Goal: Task Accomplishment & Management: Use online tool/utility

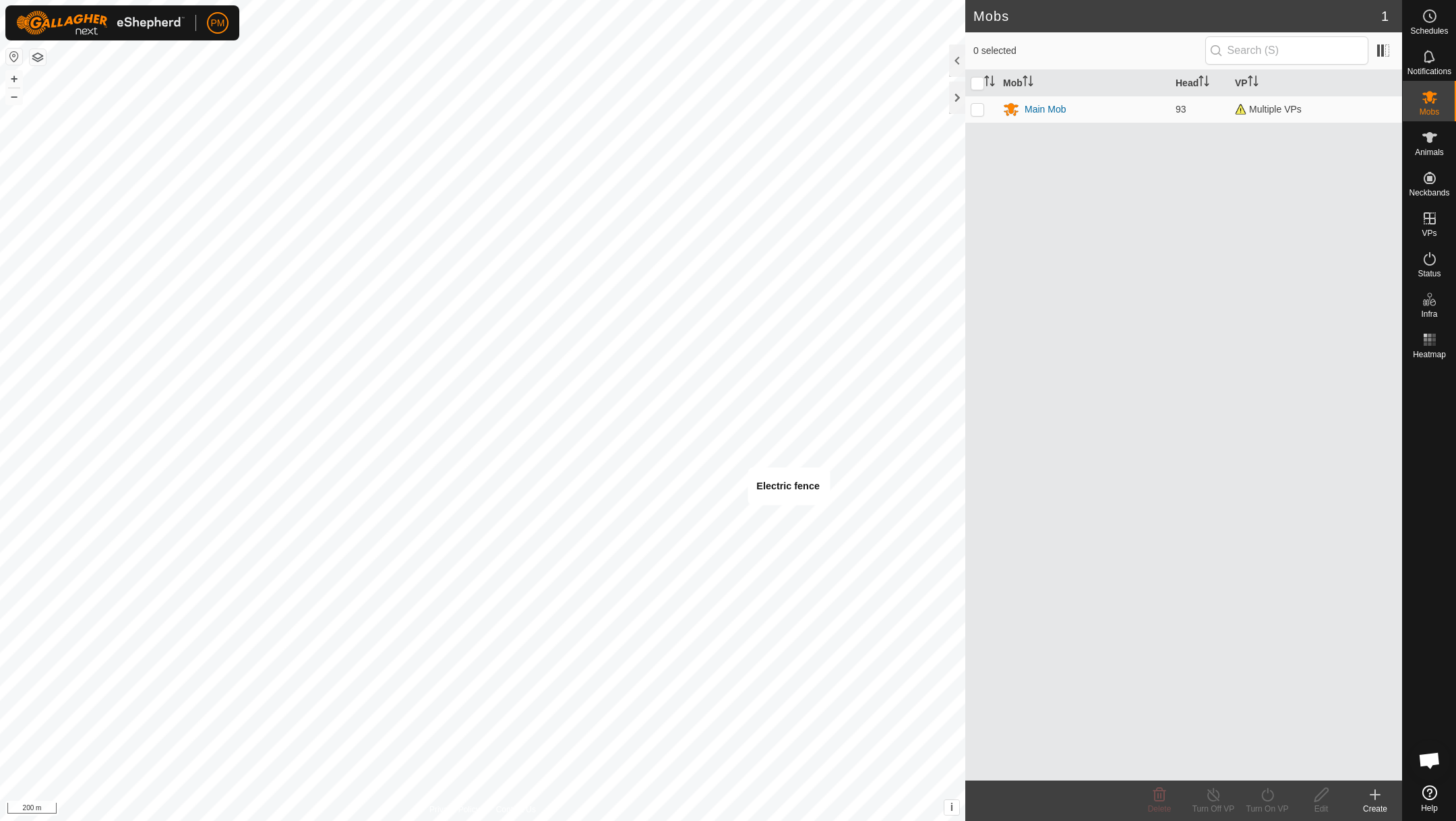
scroll to position [579, 0]
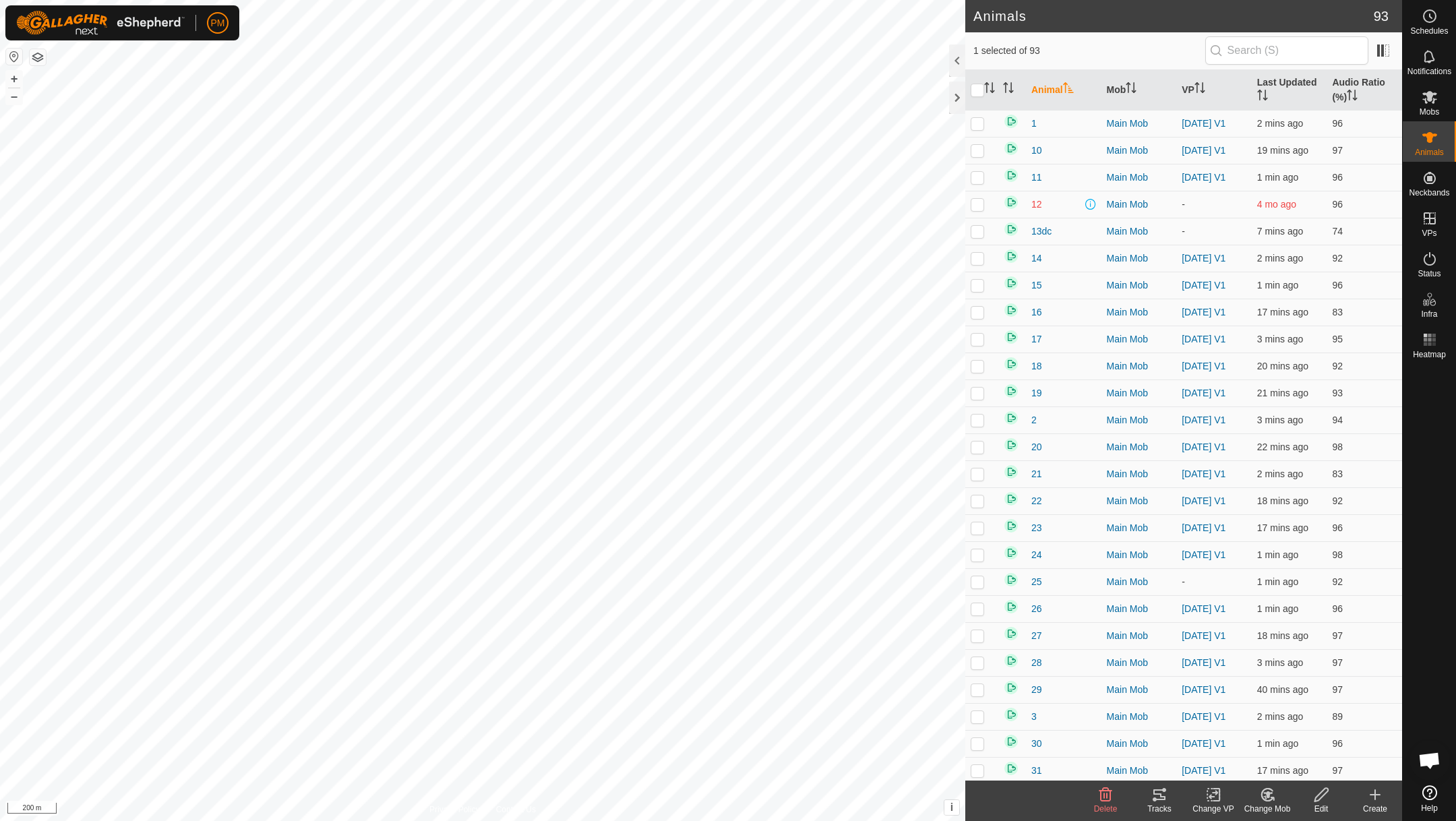
click at [1161, 794] on icon at bounding box center [1159, 795] width 12 height 11
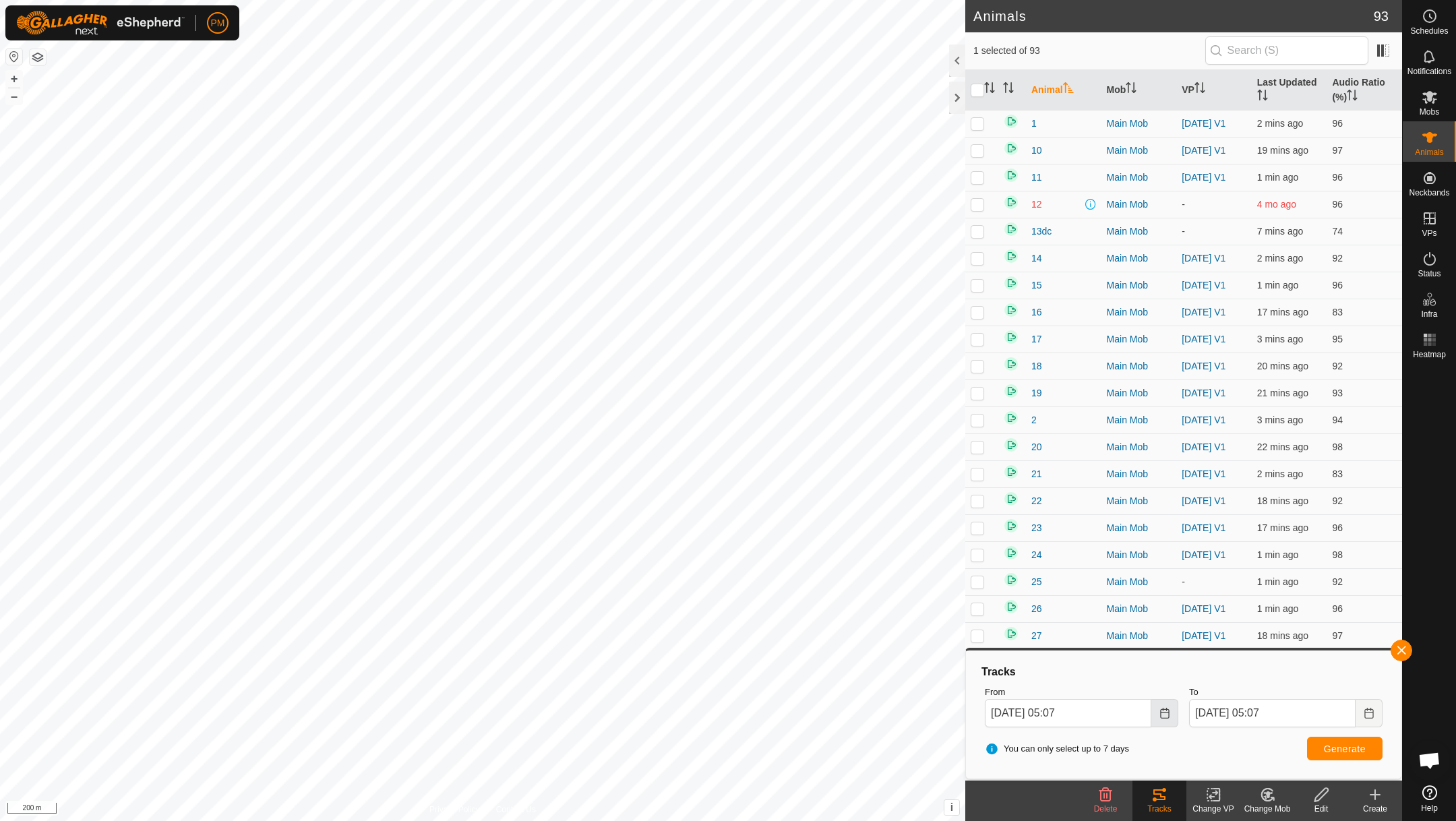
click at [1165, 712] on icon "Choose Date" at bounding box center [1164, 713] width 9 height 11
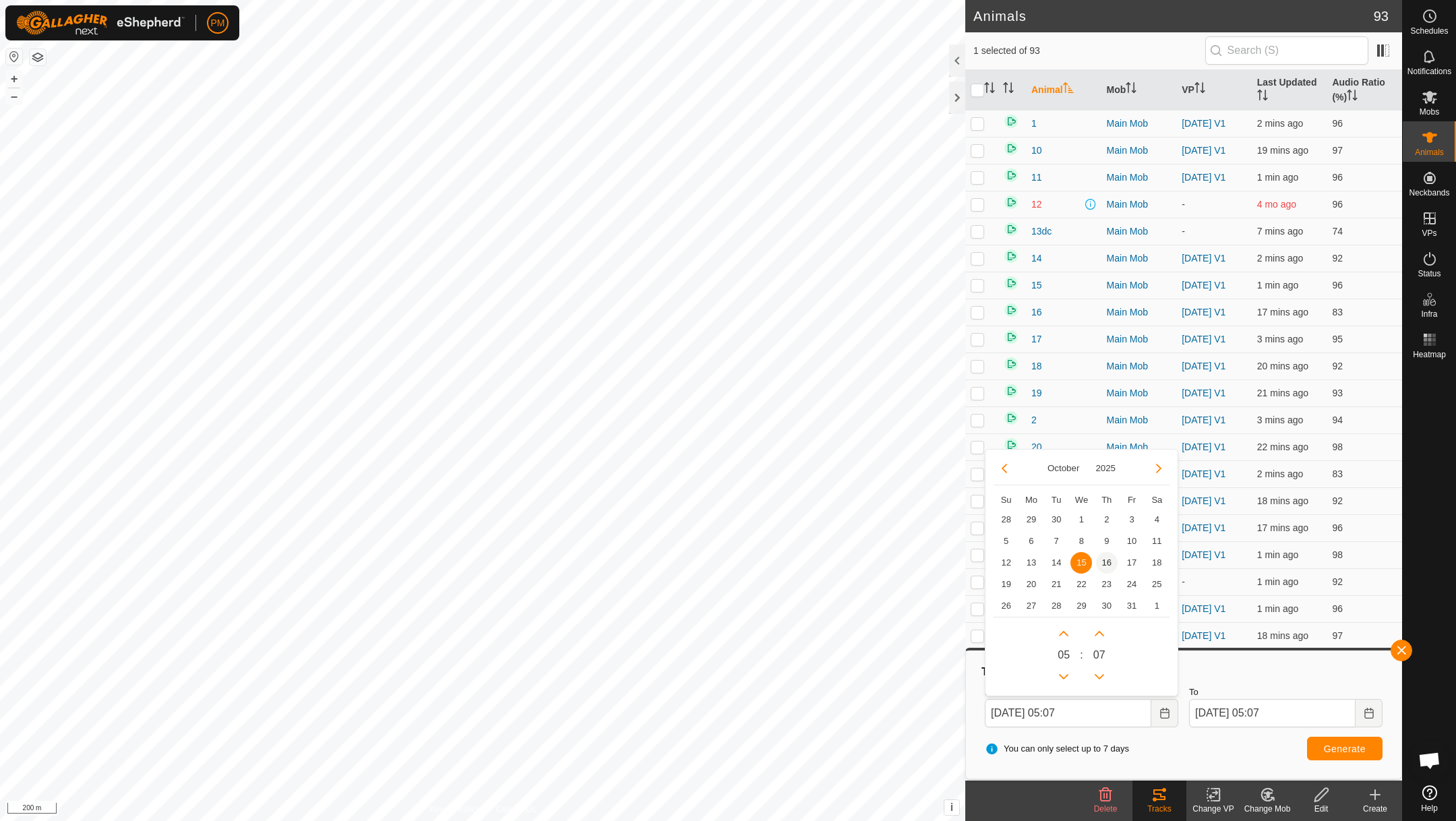
click at [1107, 567] on span "16" at bounding box center [1106, 563] width 21 height 21
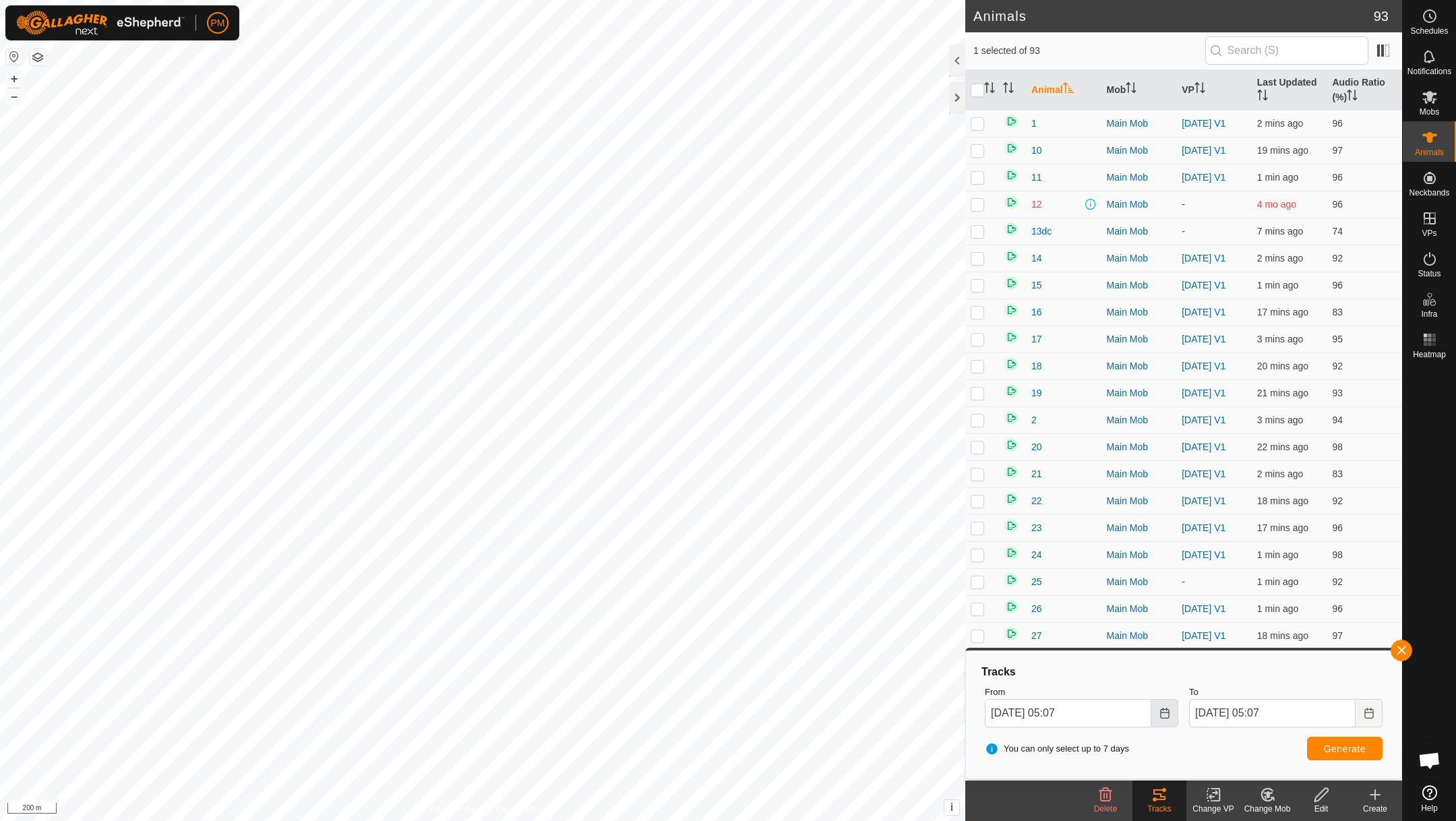
click at [1160, 709] on icon "Choose Date" at bounding box center [1164, 713] width 9 height 11
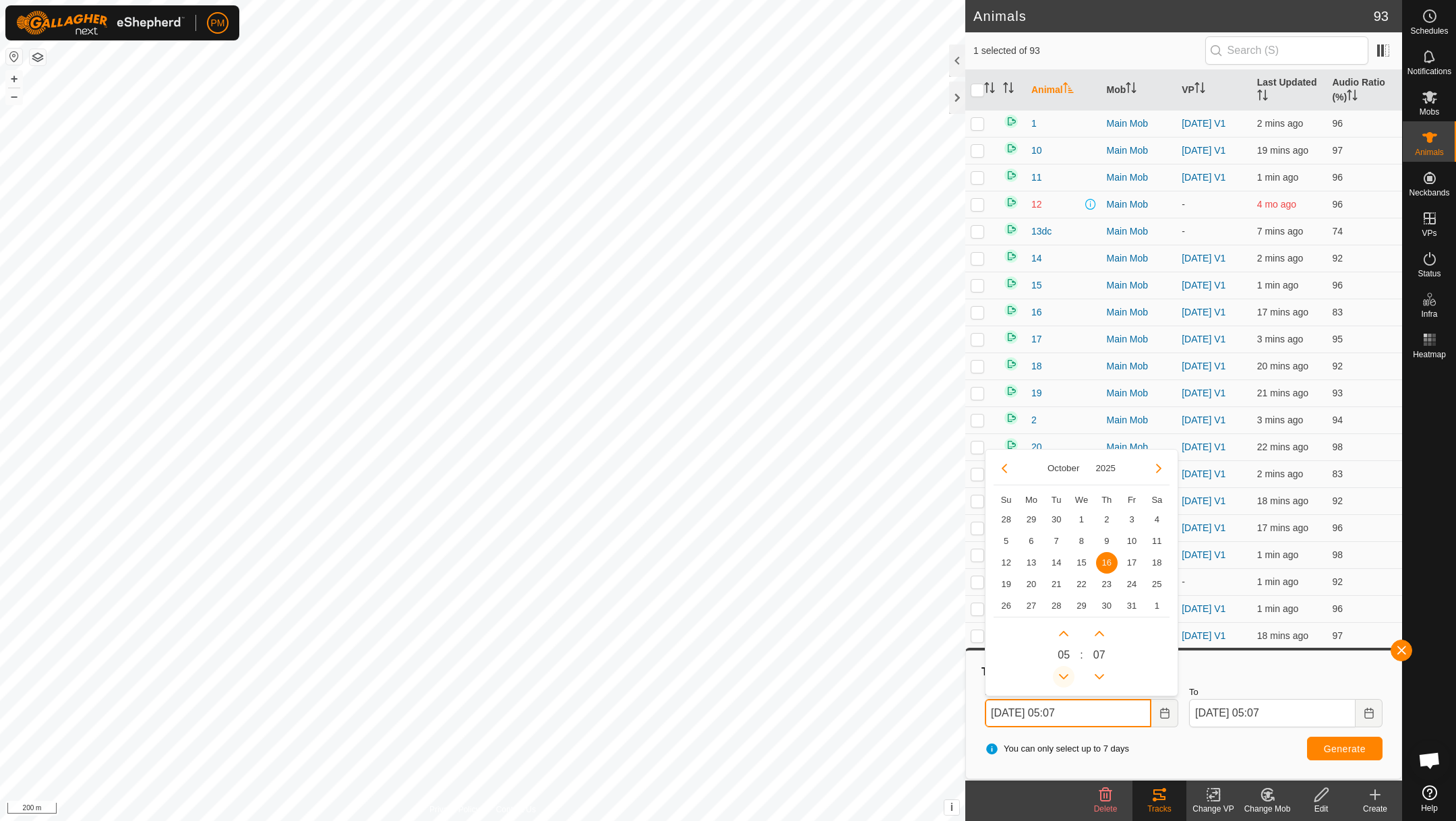
click at [1062, 674] on button "Previous Hour" at bounding box center [1064, 677] width 21 height 21
click at [1062, 674] on icon "Previous Hour" at bounding box center [1063, 677] width 11 height 11
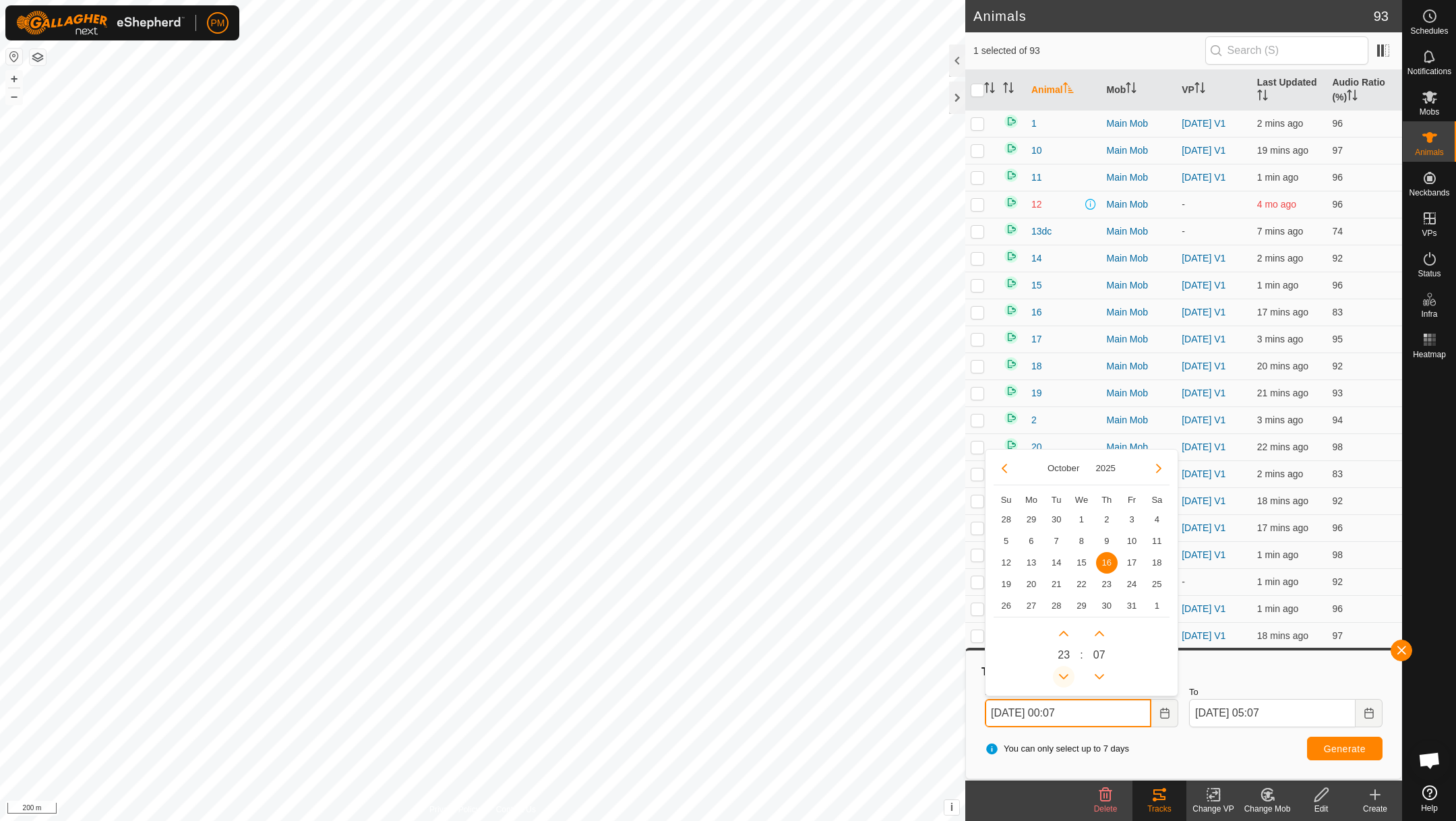
click at [1062, 674] on button "Previous Hour" at bounding box center [1064, 677] width 21 height 21
type input "[DATE] 23:07"
click at [1062, 674] on button "Previous Hour" at bounding box center [1064, 677] width 21 height 21
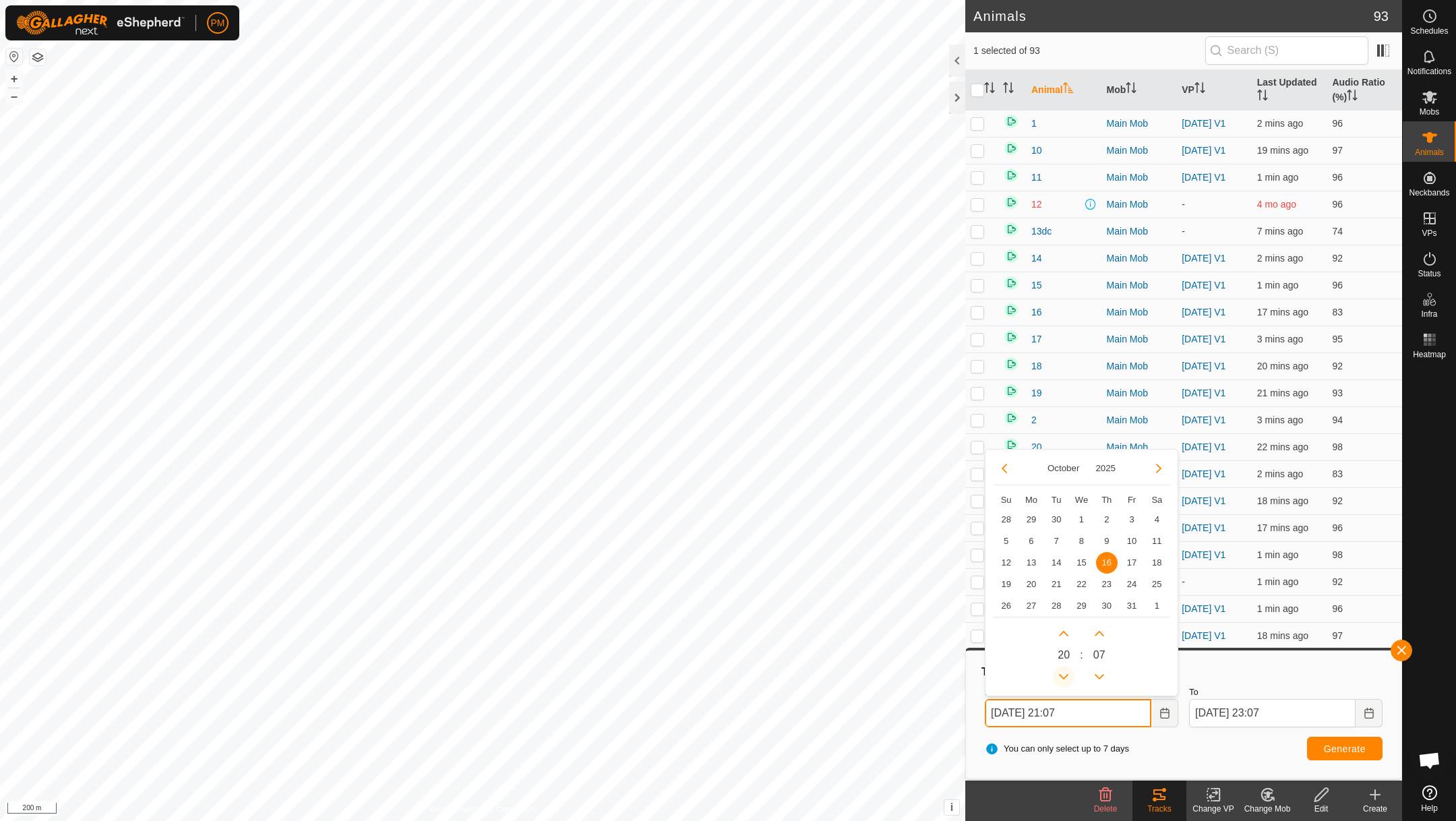
click at [1062, 674] on button "Previous Hour" at bounding box center [1064, 677] width 21 height 21
type input "[DATE] 20:07"
click at [1357, 748] on span "Generate" at bounding box center [1344, 749] width 42 height 11
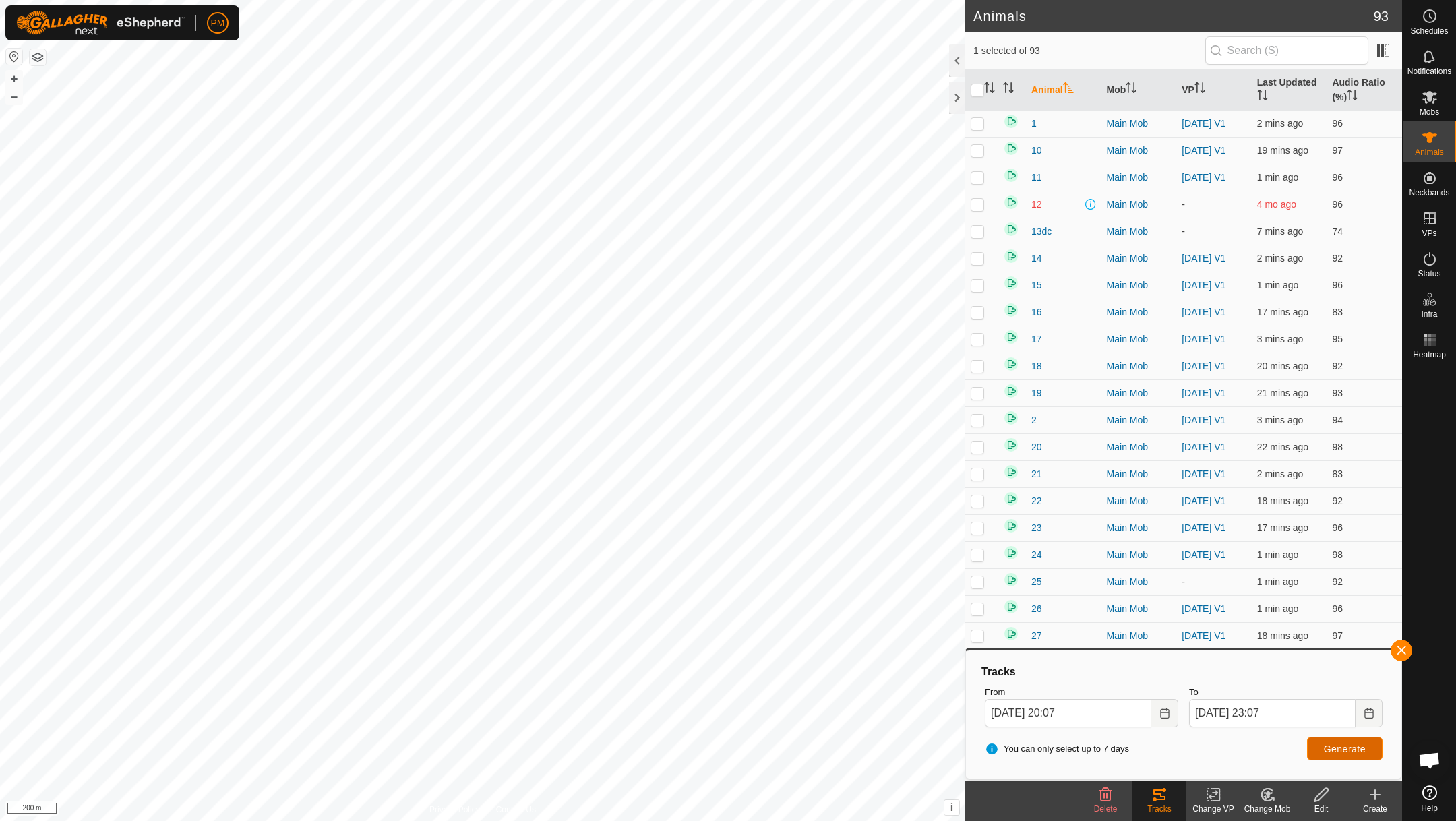
click at [1334, 740] on button "Generate" at bounding box center [1344, 749] width 76 height 24
click at [15, 76] on button "+" at bounding box center [14, 79] width 16 height 16
click at [1370, 708] on icon "Choose Date" at bounding box center [1368, 713] width 9 height 11
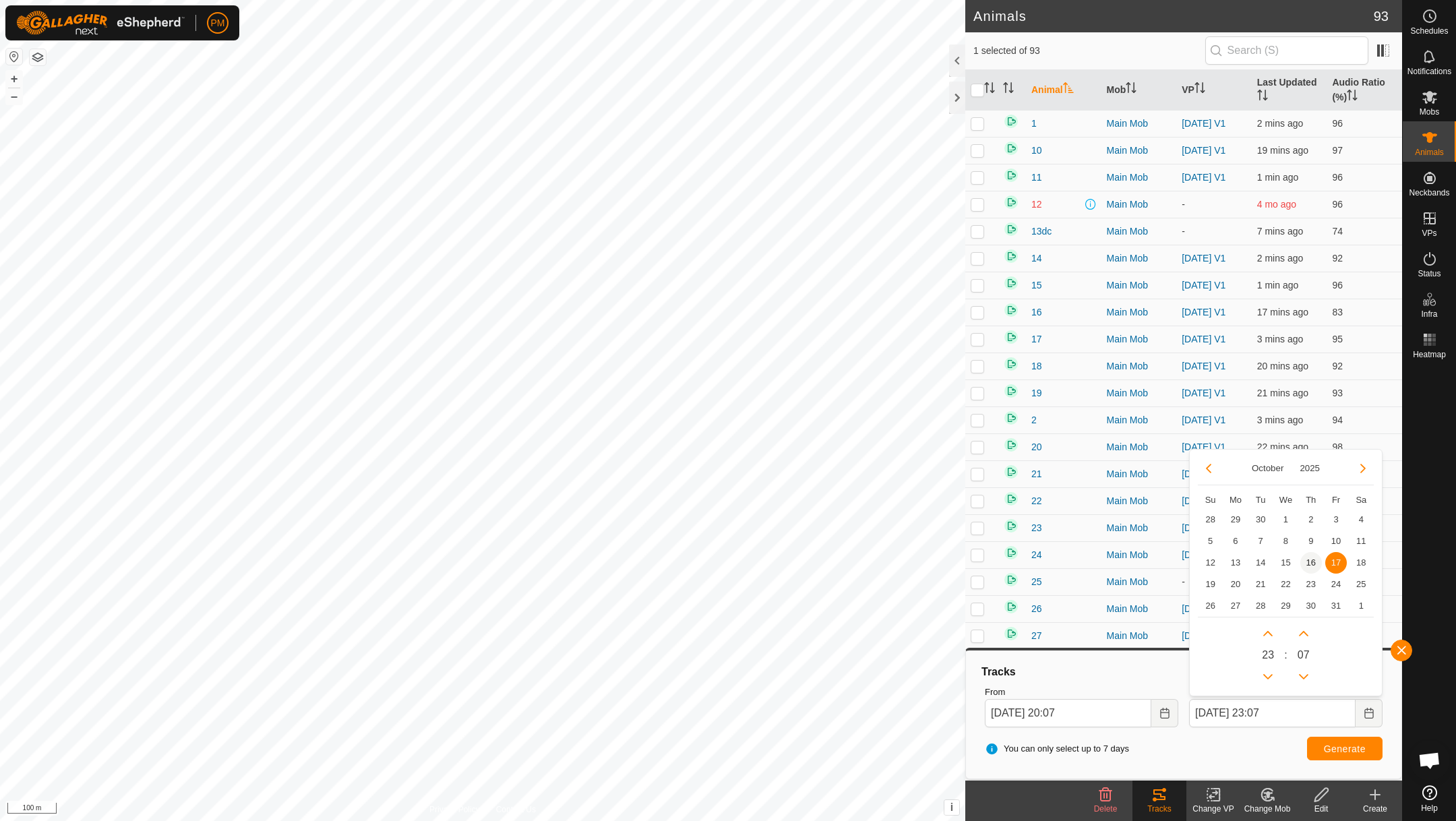
click at [1311, 562] on span "16" at bounding box center [1311, 563] width 21 height 21
type input "[DATE] 23:07"
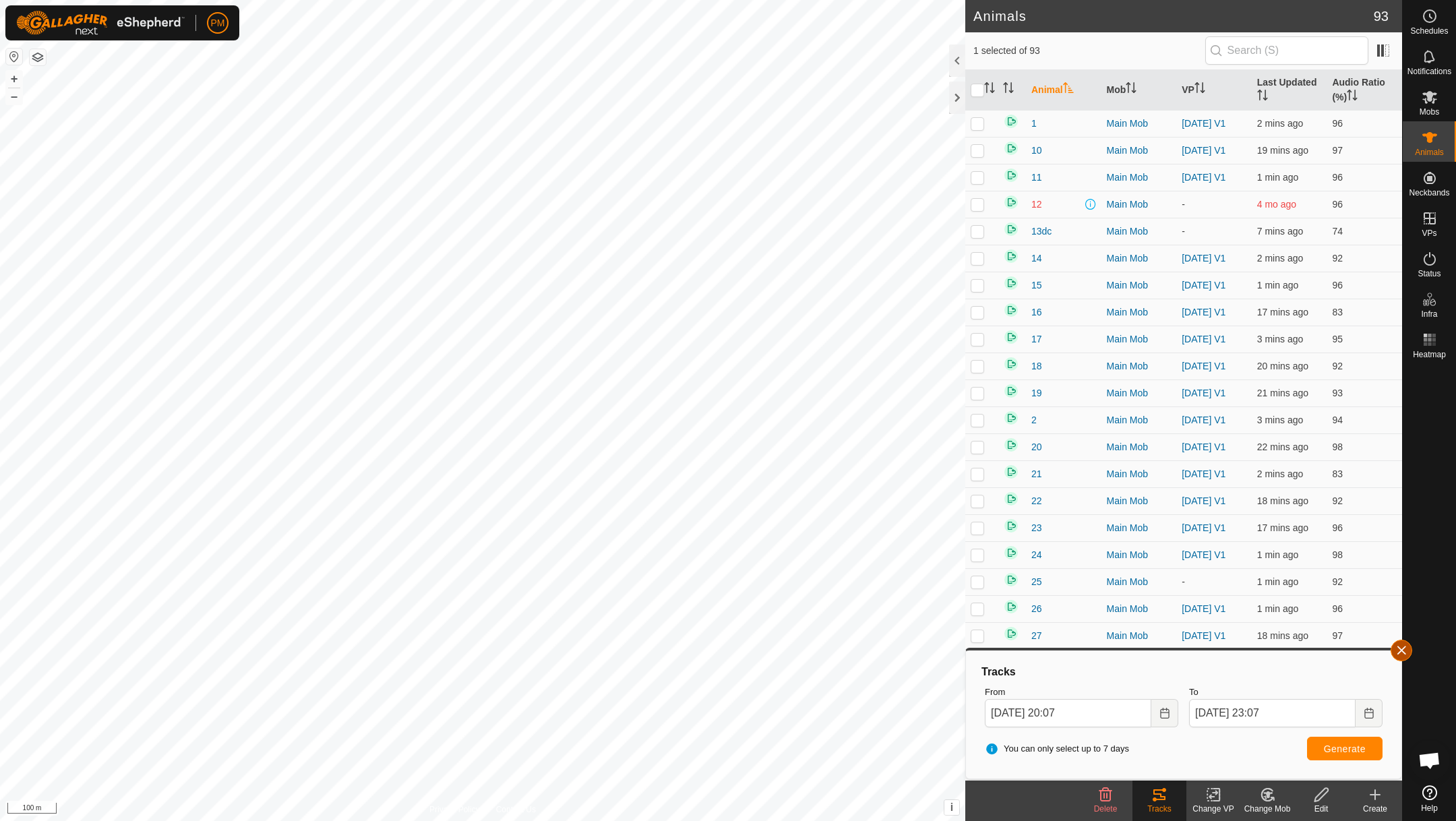
click at [1399, 649] on button "button" at bounding box center [1401, 650] width 21 height 21
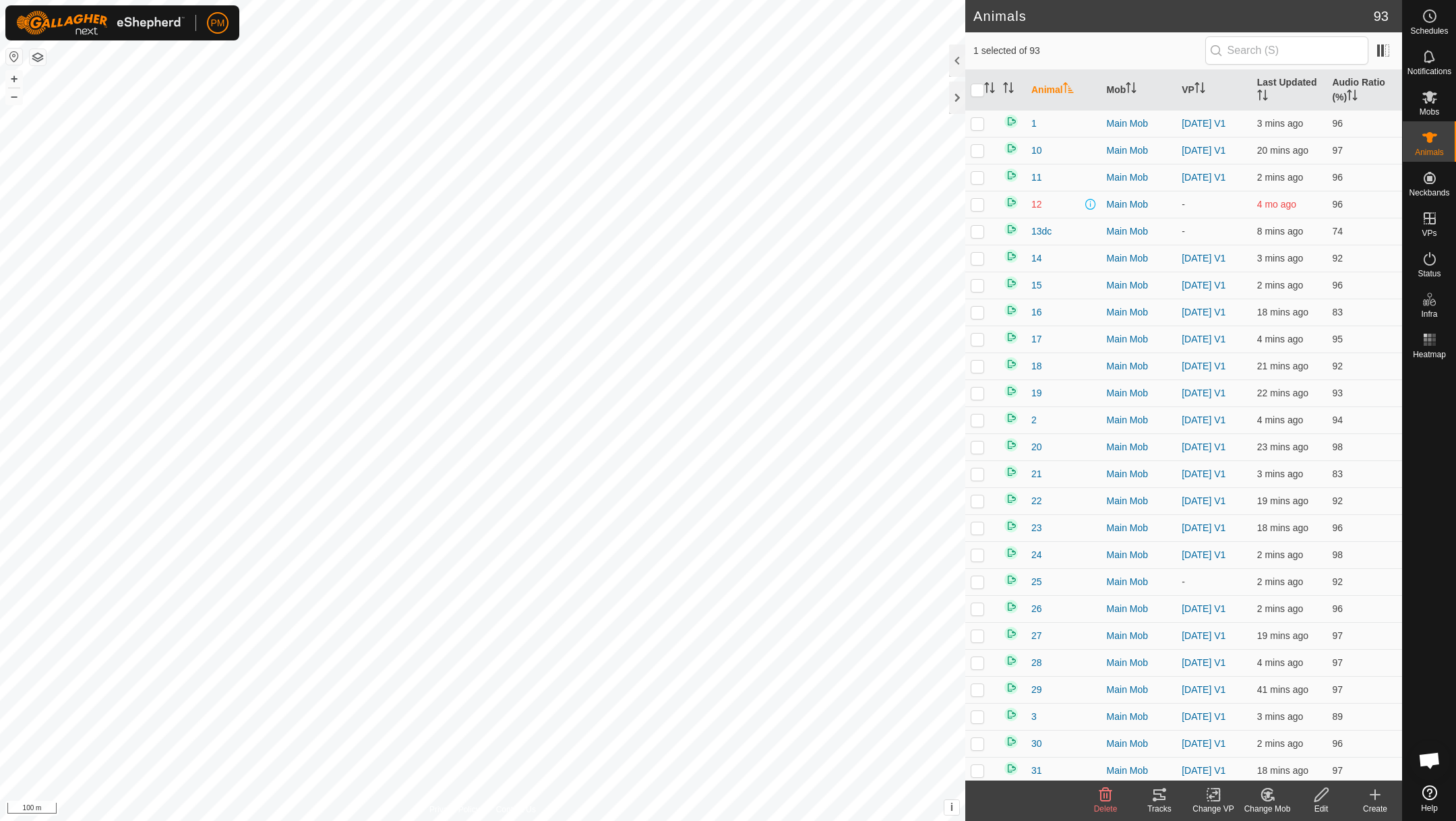
click at [1161, 794] on icon at bounding box center [1159, 795] width 12 height 11
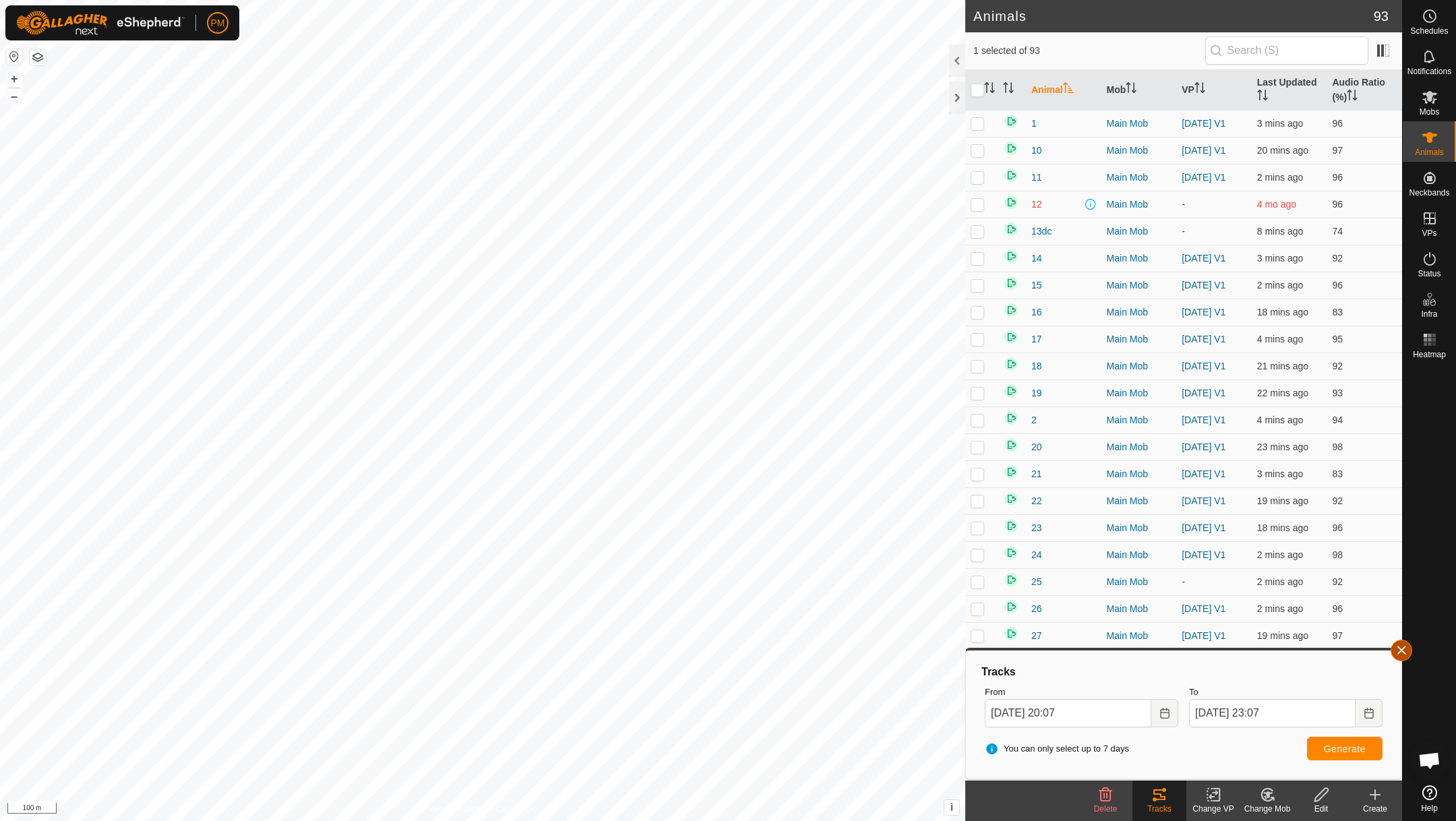
click at [1393, 650] on button "button" at bounding box center [1401, 650] width 21 height 21
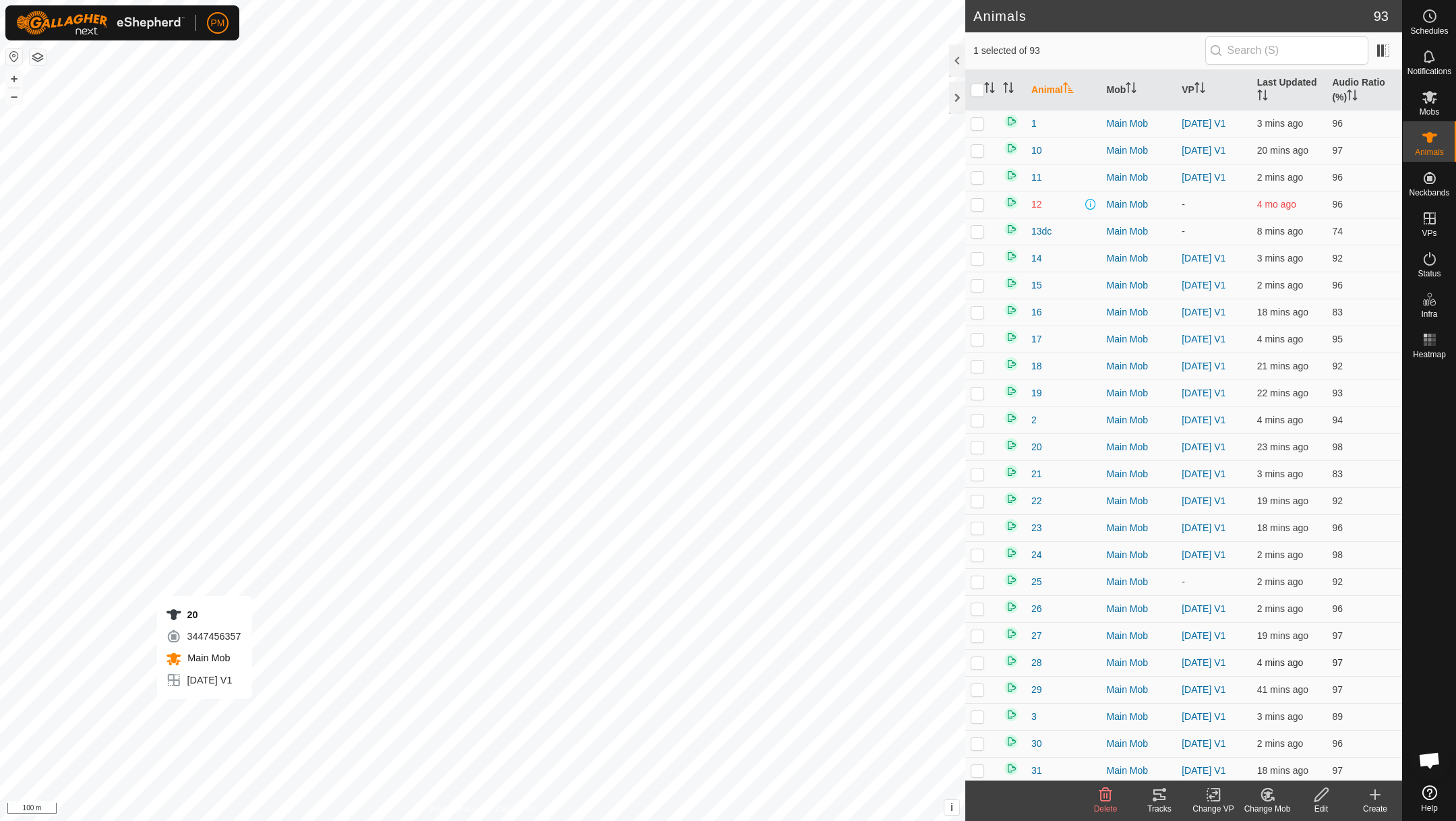
checkbox input "true"
checkbox input "false"
click at [1158, 798] on icon at bounding box center [1160, 795] width 16 height 16
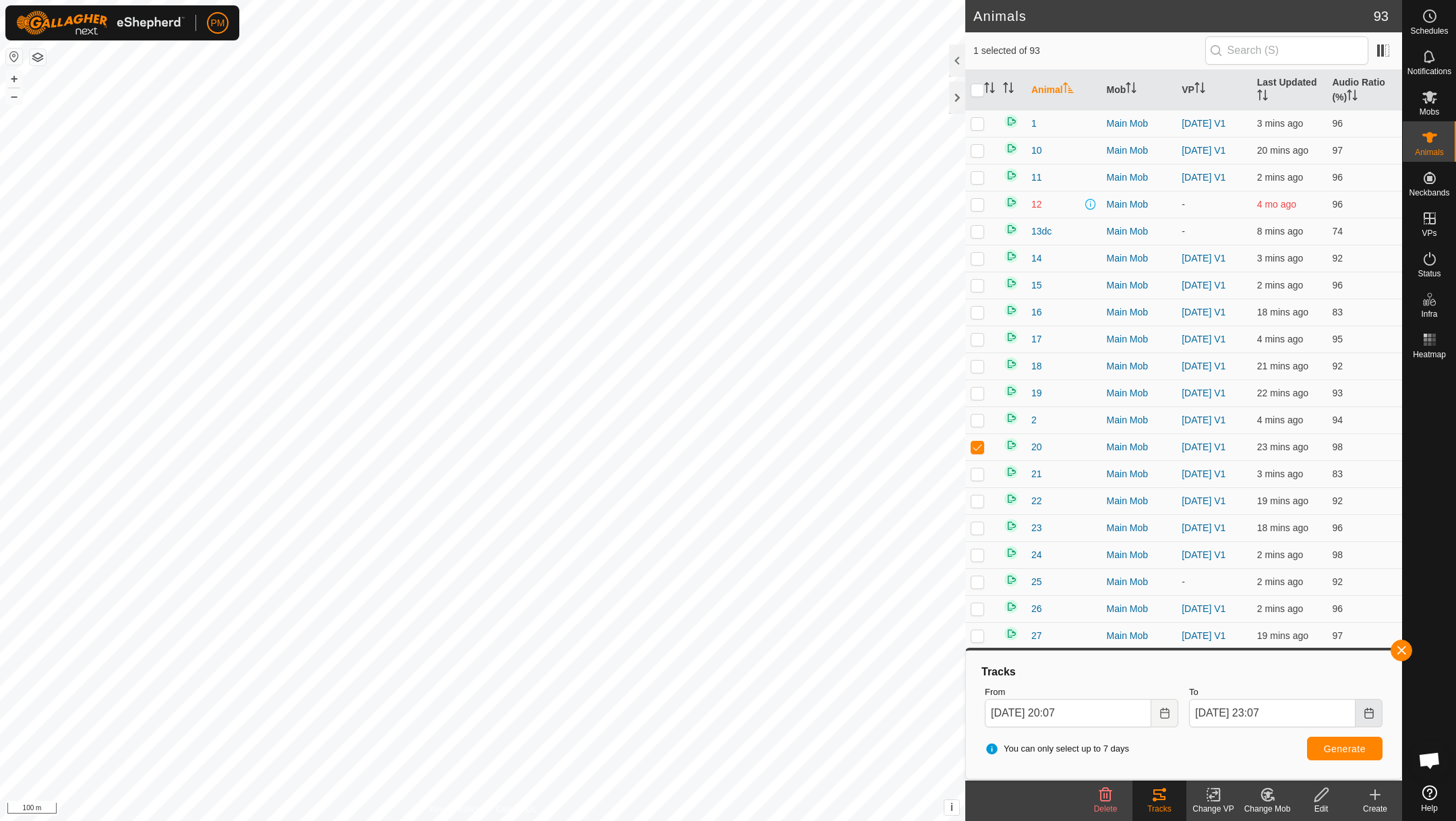
click at [1367, 709] on icon "Choose Date" at bounding box center [1368, 713] width 11 height 11
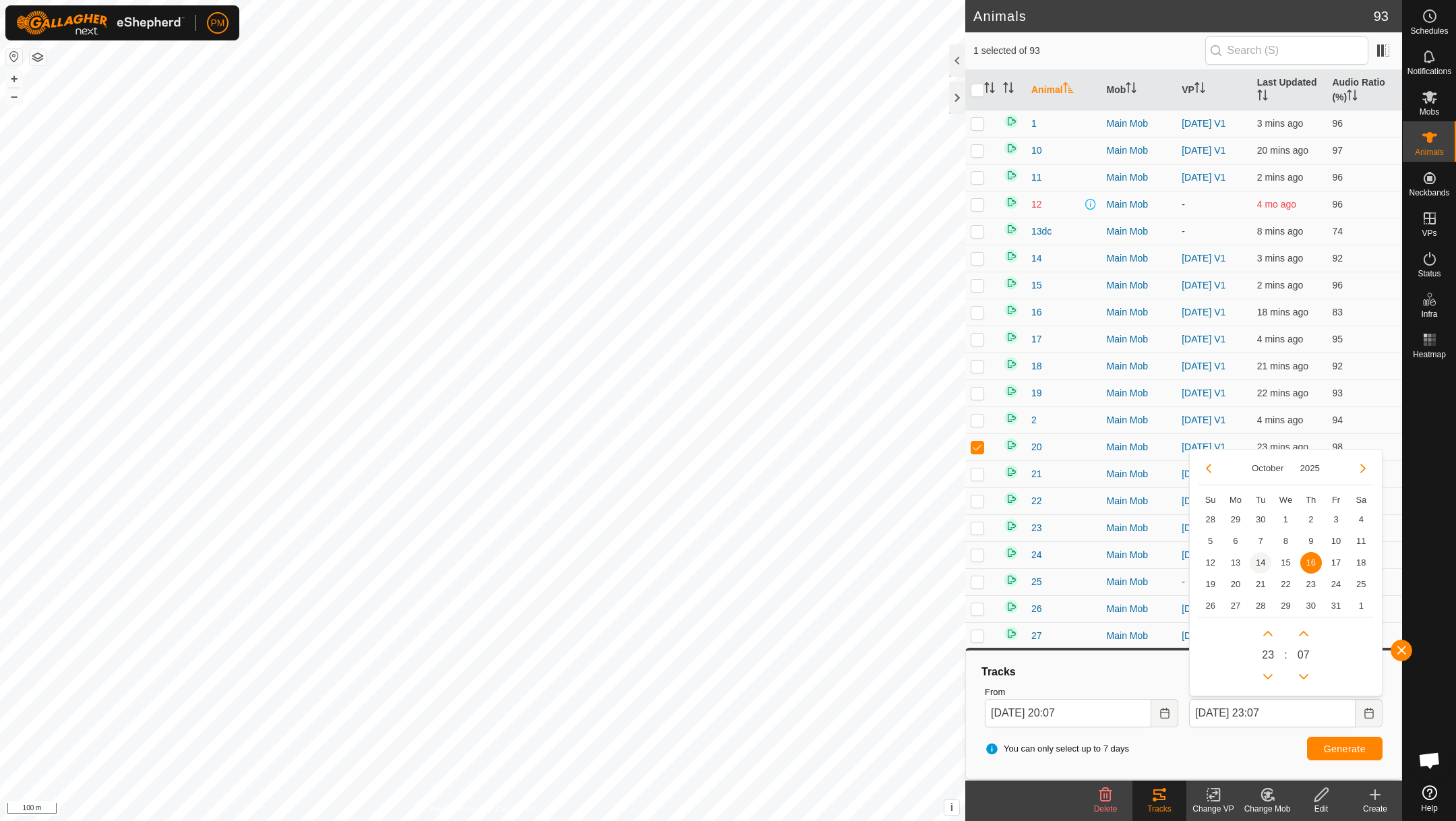
click at [1261, 560] on span "14" at bounding box center [1261, 563] width 21 height 21
type input "[DATE] 23:07"
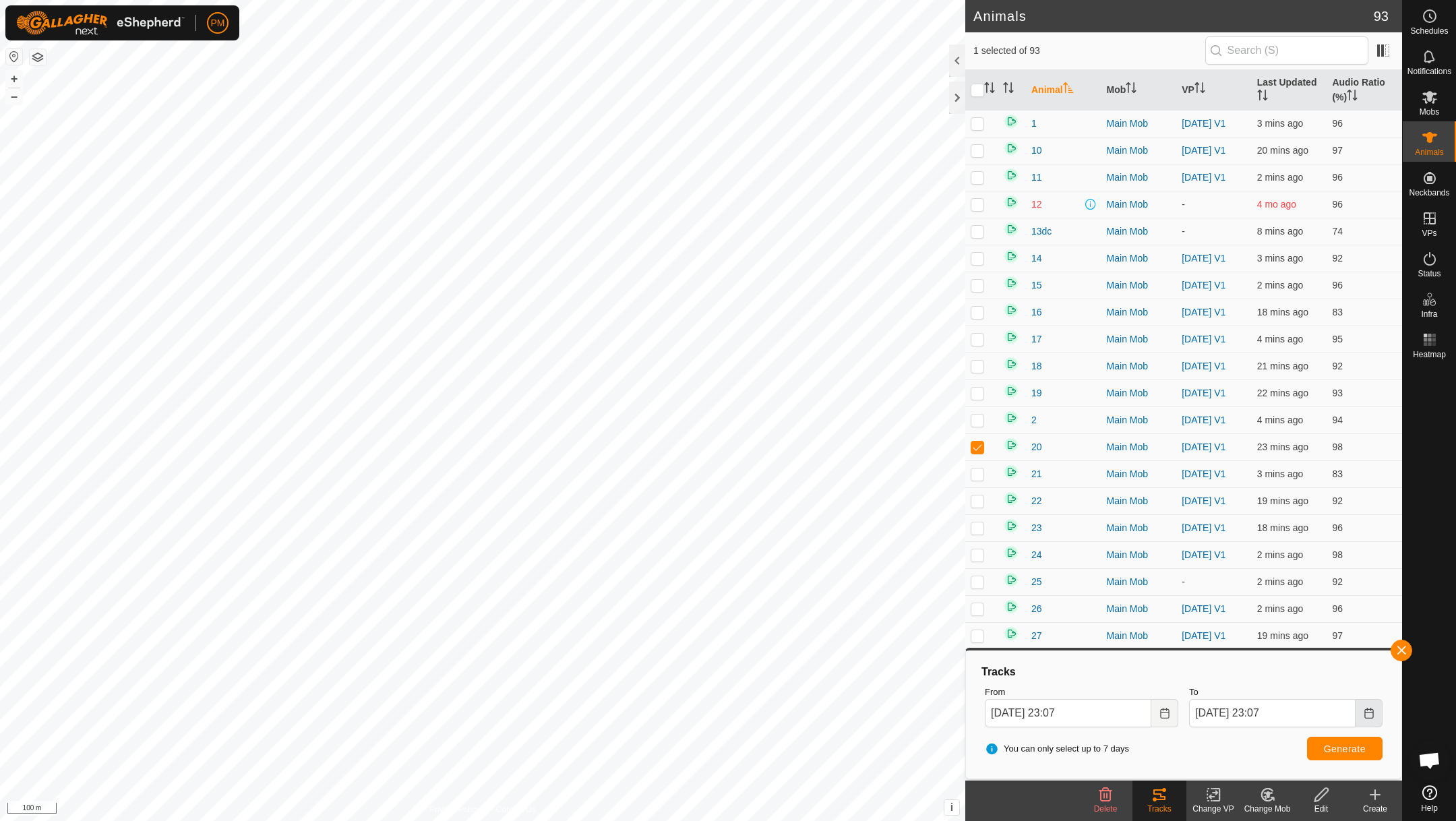
click at [1365, 708] on icon "Choose Date" at bounding box center [1368, 713] width 11 height 11
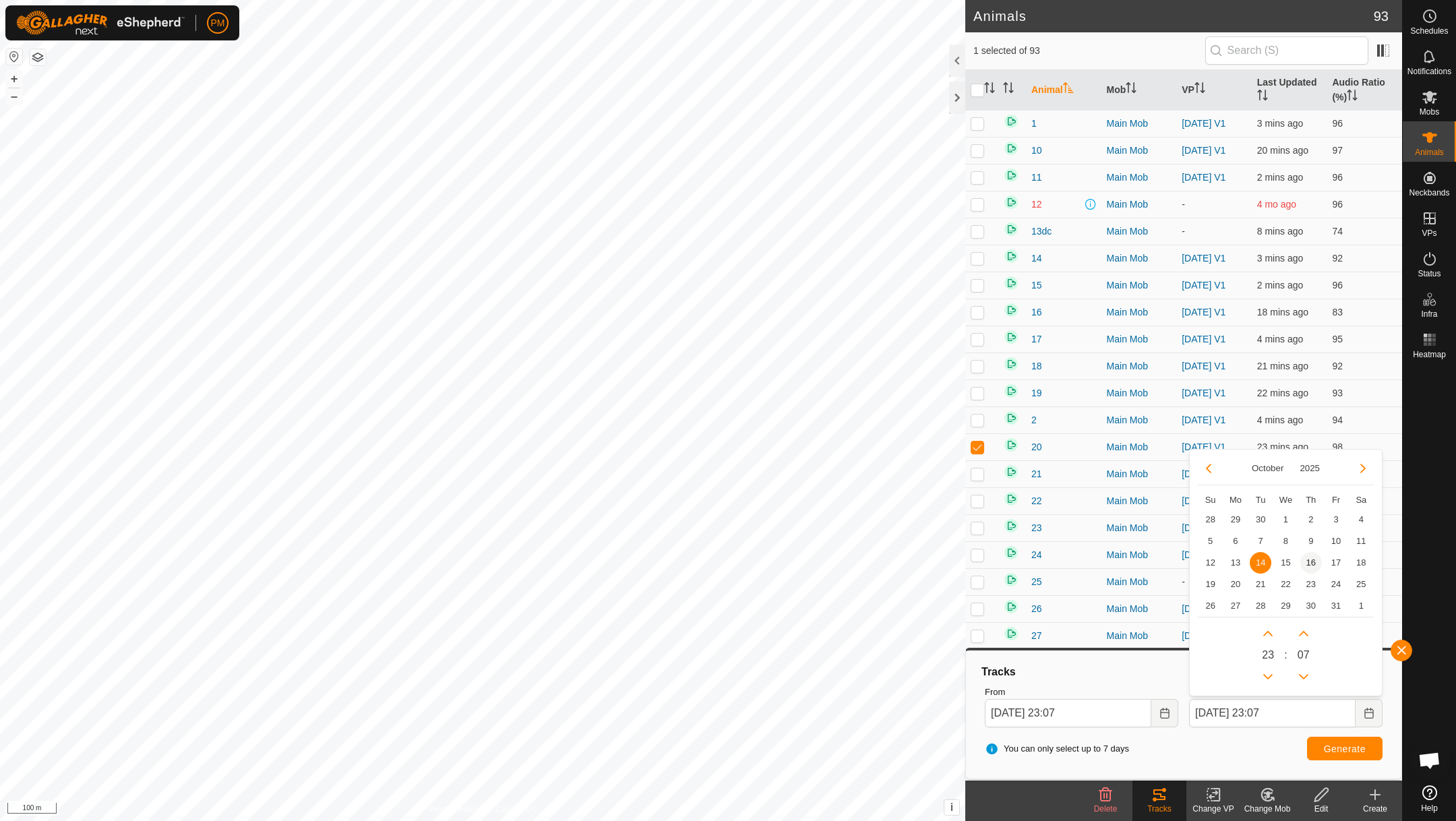
click at [1310, 558] on span "16" at bounding box center [1311, 563] width 21 height 21
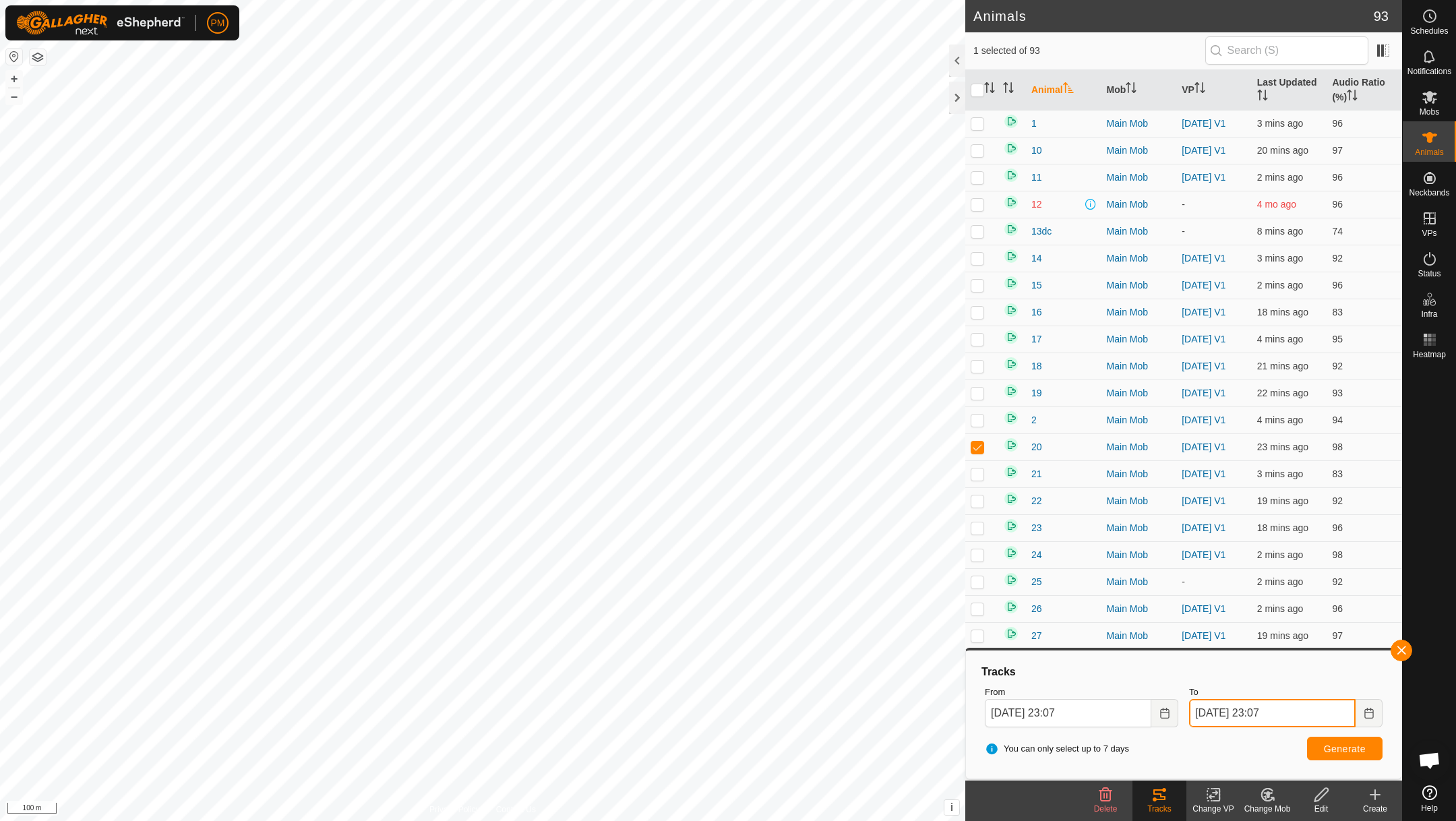
click at [1283, 713] on input "[DATE] 23:07" at bounding box center [1272, 713] width 167 height 28
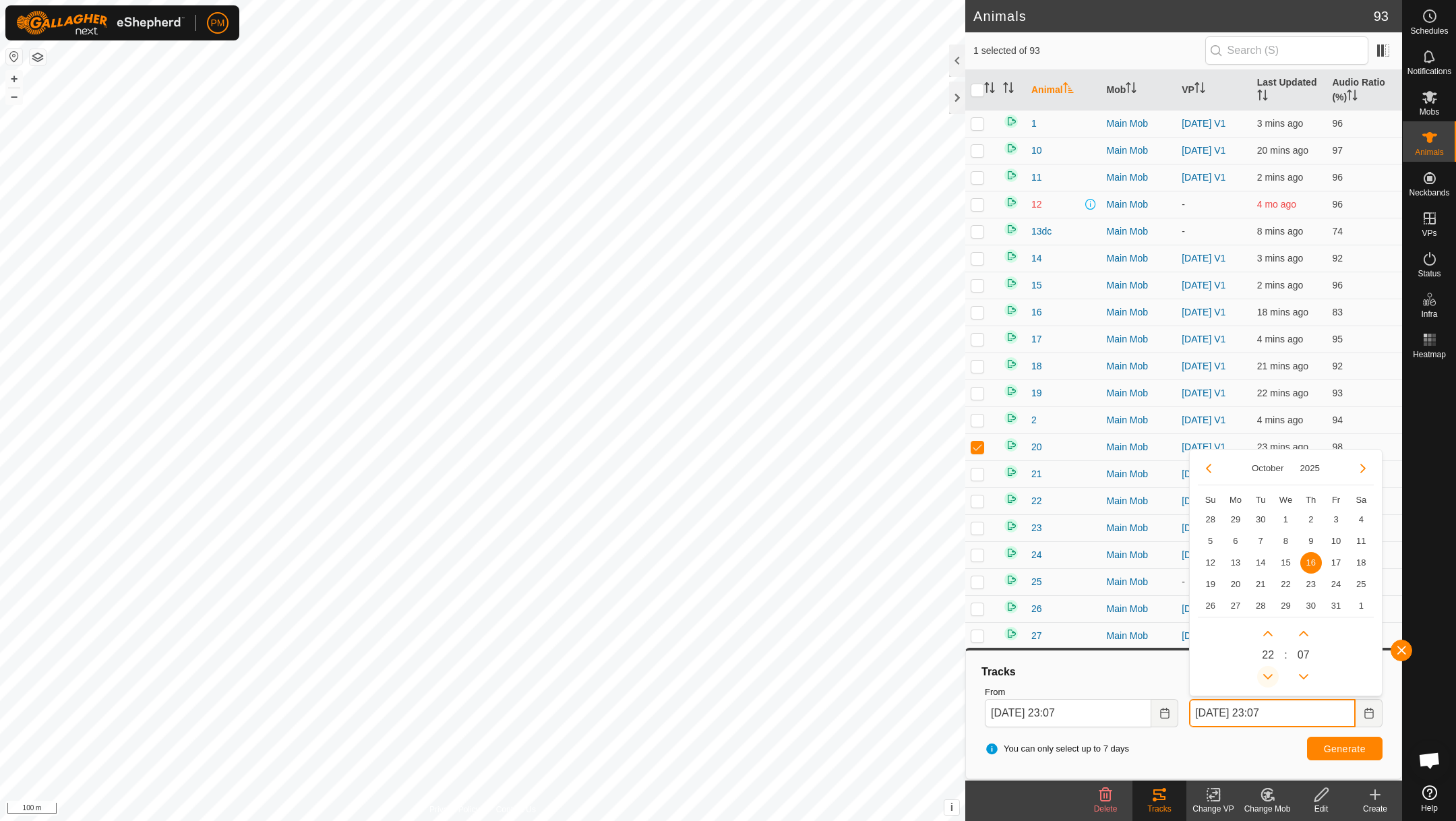
click at [1269, 674] on button "Previous Hour" at bounding box center [1268, 677] width 21 height 21
click at [1269, 675] on button "Previous Hour" at bounding box center [1268, 677] width 21 height 21
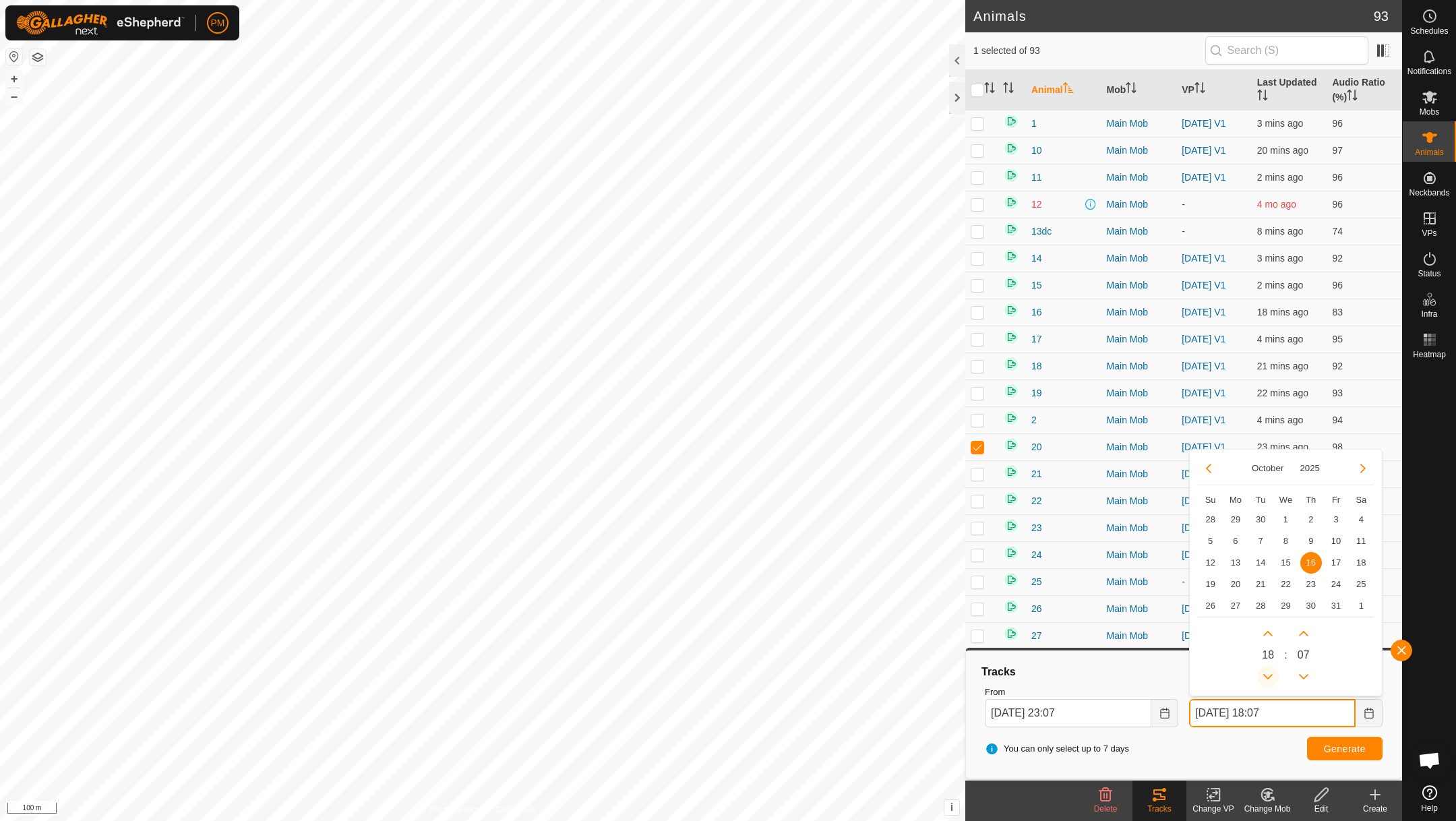
click at [1269, 675] on button "Previous Hour" at bounding box center [1268, 677] width 21 height 21
click at [1269, 675] on icon "Previous Hour" at bounding box center [1267, 677] width 11 height 11
click at [1269, 675] on button "Previous Hour" at bounding box center [1268, 677] width 21 height 21
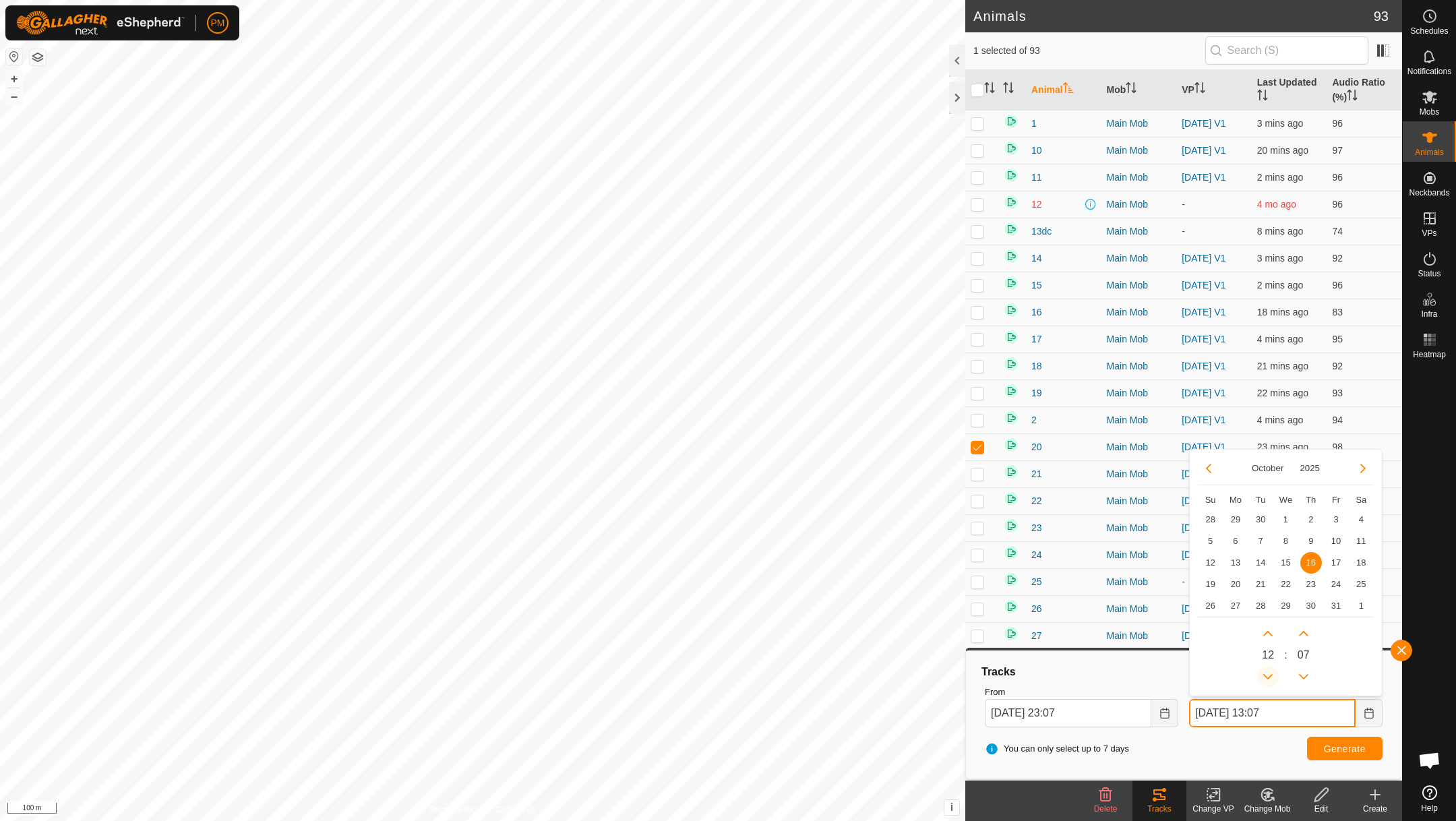
click at [1269, 675] on icon "Previous Hour" at bounding box center [1267, 677] width 11 height 11
click at [1269, 675] on button "Previous Hour" at bounding box center [1268, 677] width 21 height 21
click at [1269, 675] on icon "Previous Hour" at bounding box center [1267, 677] width 11 height 11
click at [1269, 675] on button "Previous Hour" at bounding box center [1268, 677] width 21 height 21
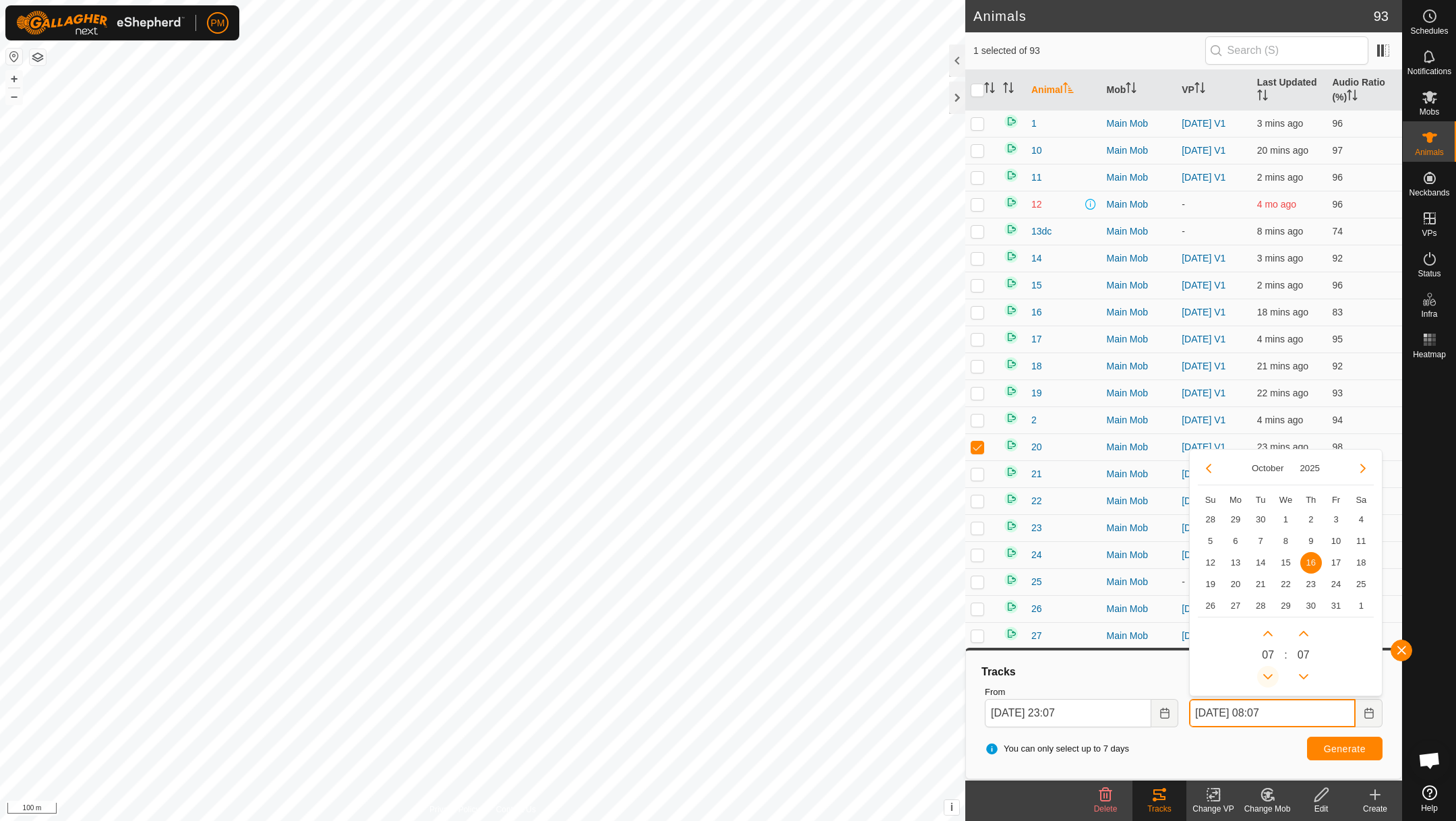
click at [1269, 675] on button "Previous Hour" at bounding box center [1268, 677] width 21 height 21
type input "[DATE] 05:07"
click at [1163, 708] on icon "Choose Date" at bounding box center [1164, 713] width 11 height 11
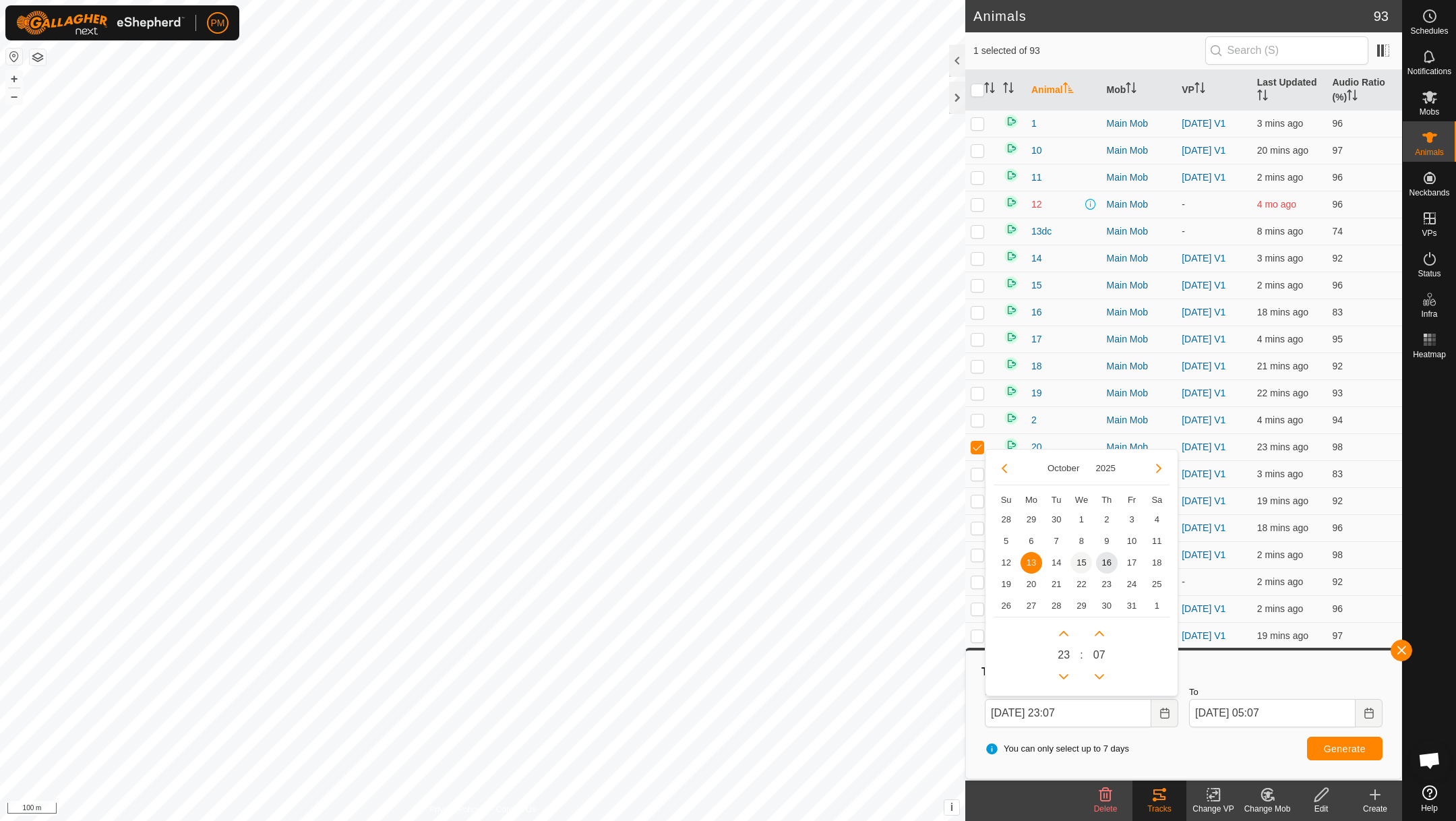
click at [1083, 561] on span "15" at bounding box center [1081, 563] width 21 height 21
type input "[DATE] 23:07"
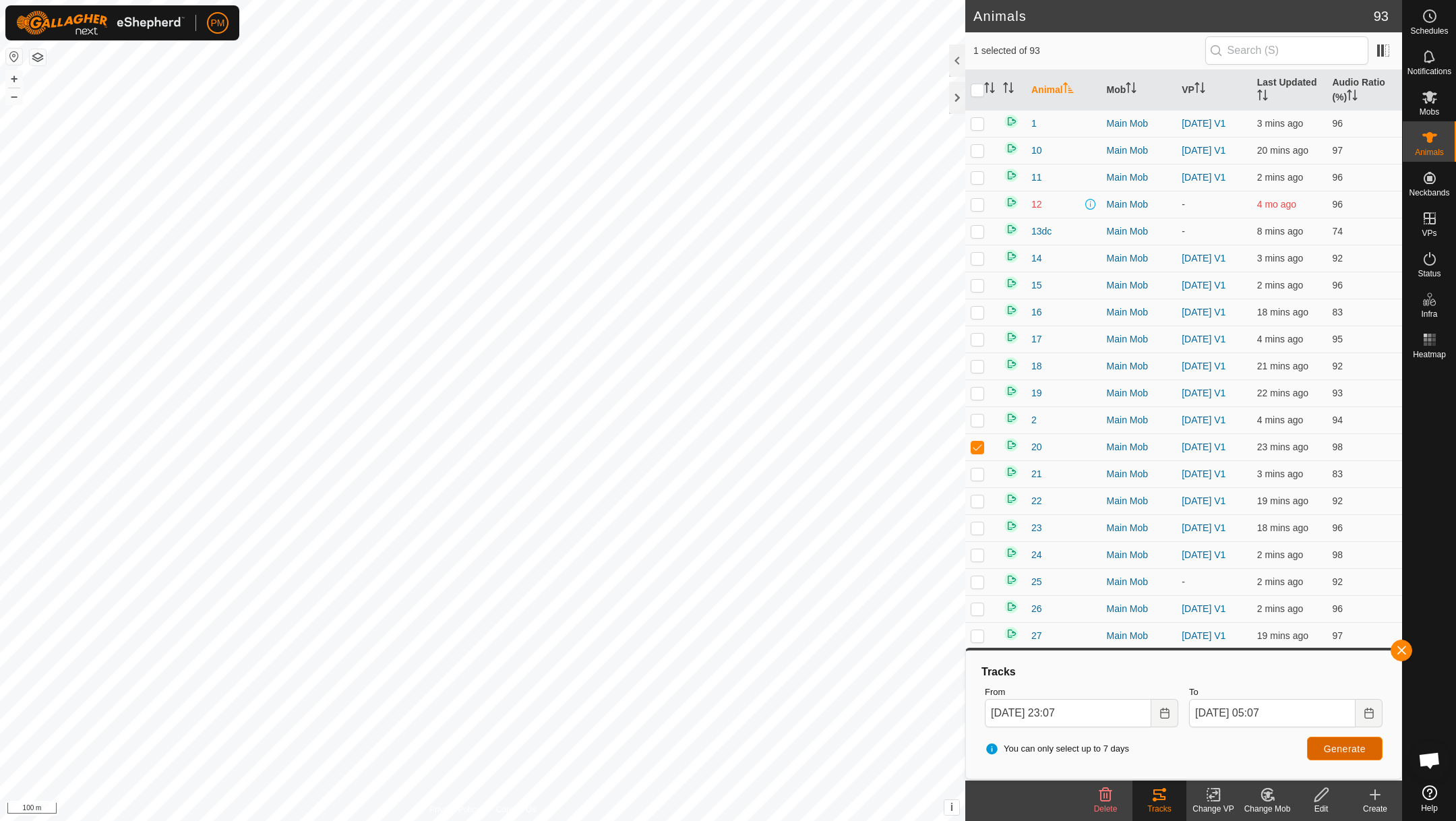
click at [1320, 745] on button "Generate" at bounding box center [1344, 749] width 76 height 24
checkbox input "false"
checkbox input "true"
click at [1329, 739] on button "Generate" at bounding box center [1344, 749] width 76 height 24
click at [1163, 709] on icon "Choose Date" at bounding box center [1164, 713] width 9 height 11
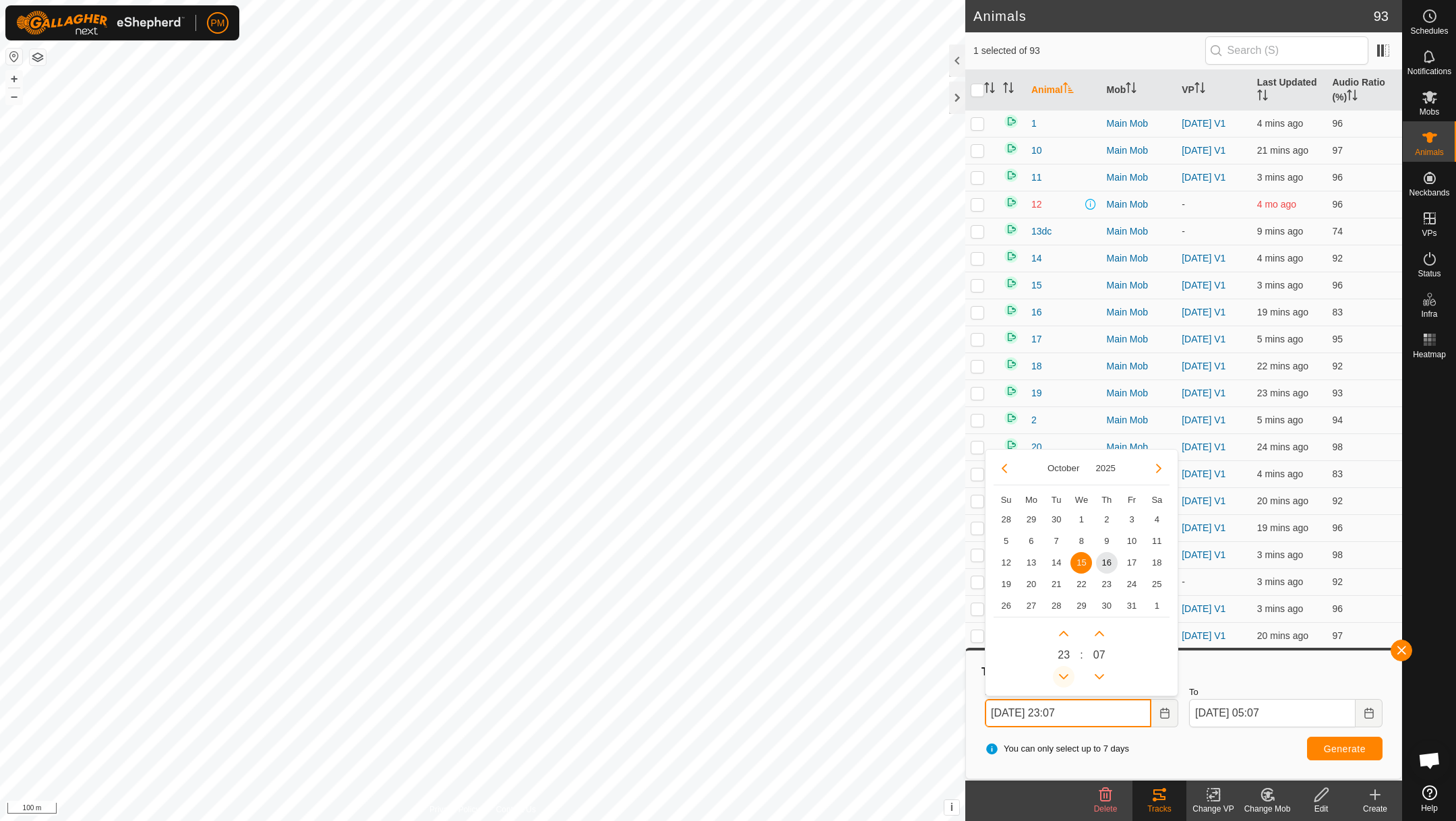
click at [1064, 676] on button "Previous Hour" at bounding box center [1064, 677] width 21 height 21
click at [1063, 676] on button "Previous Hour" at bounding box center [1064, 677] width 21 height 21
click at [1063, 674] on button "Previous Hour" at bounding box center [1064, 677] width 21 height 21
click at [1339, 746] on span "Generate" at bounding box center [1344, 749] width 42 height 11
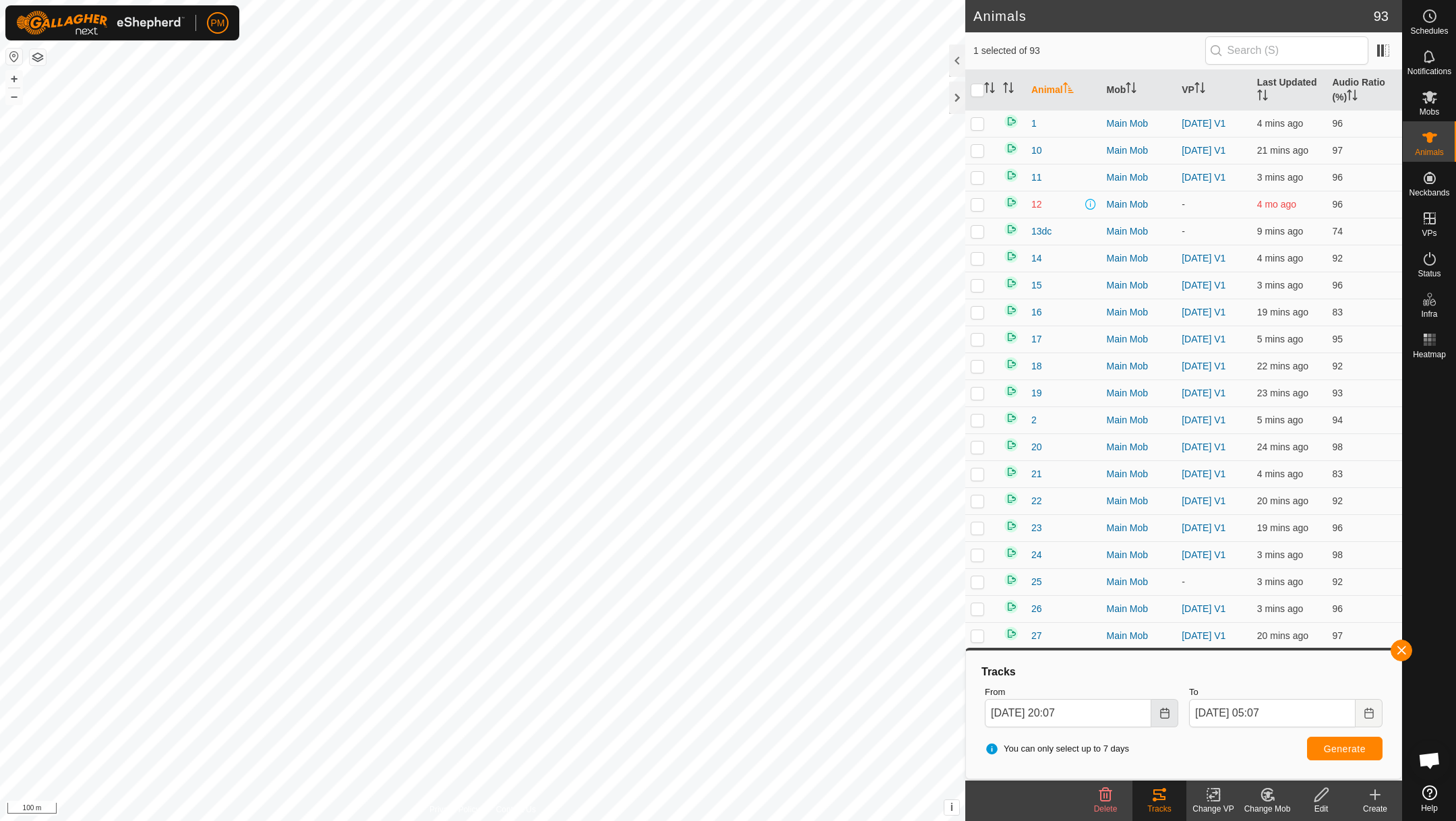
click at [1165, 710] on icon "Choose Date" at bounding box center [1164, 713] width 11 height 11
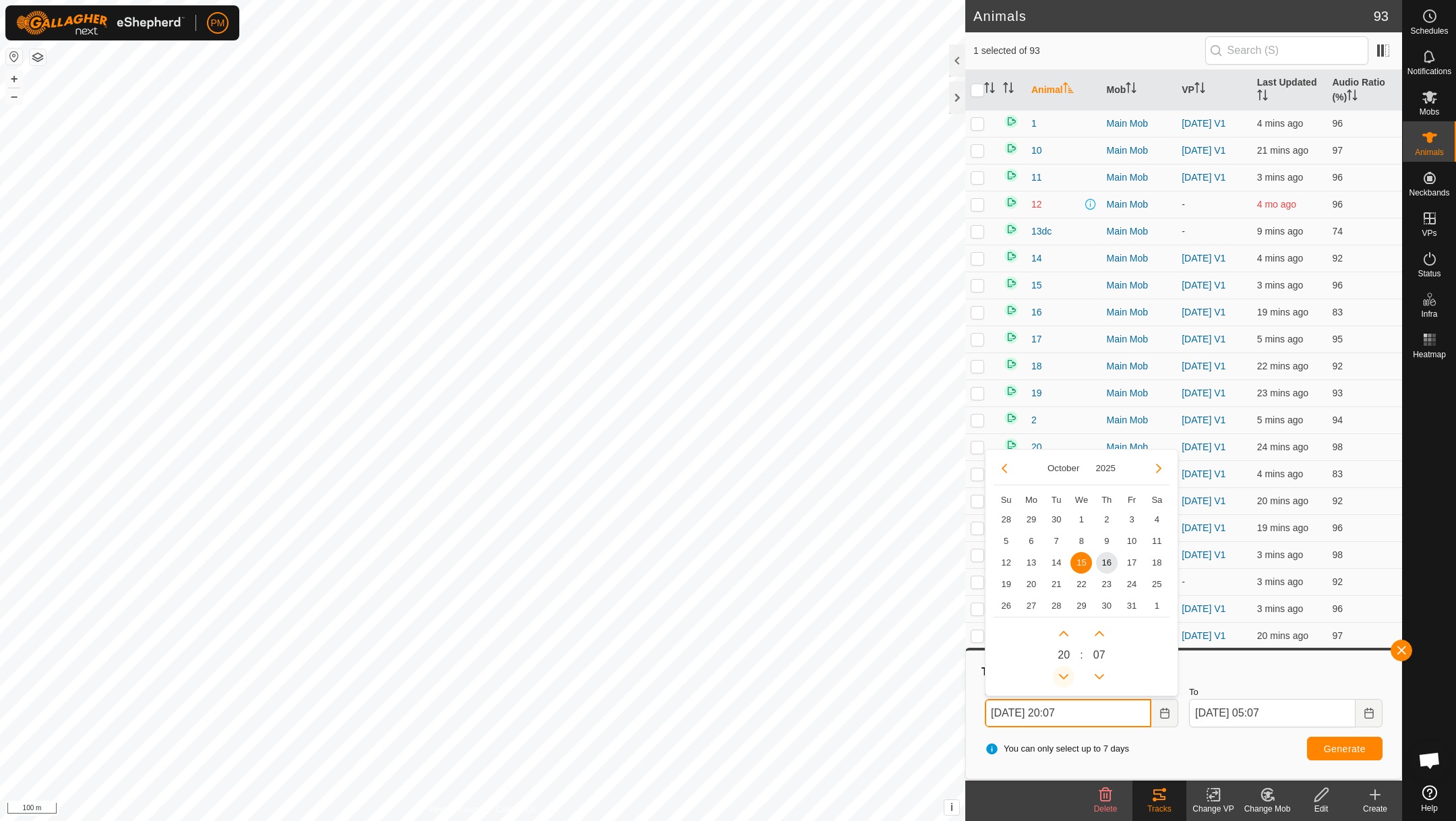
click at [1061, 679] on button "Previous Hour" at bounding box center [1064, 677] width 21 height 21
type input "[DATE] 18:07"
click at [1352, 749] on span "Generate" at bounding box center [1344, 749] width 42 height 11
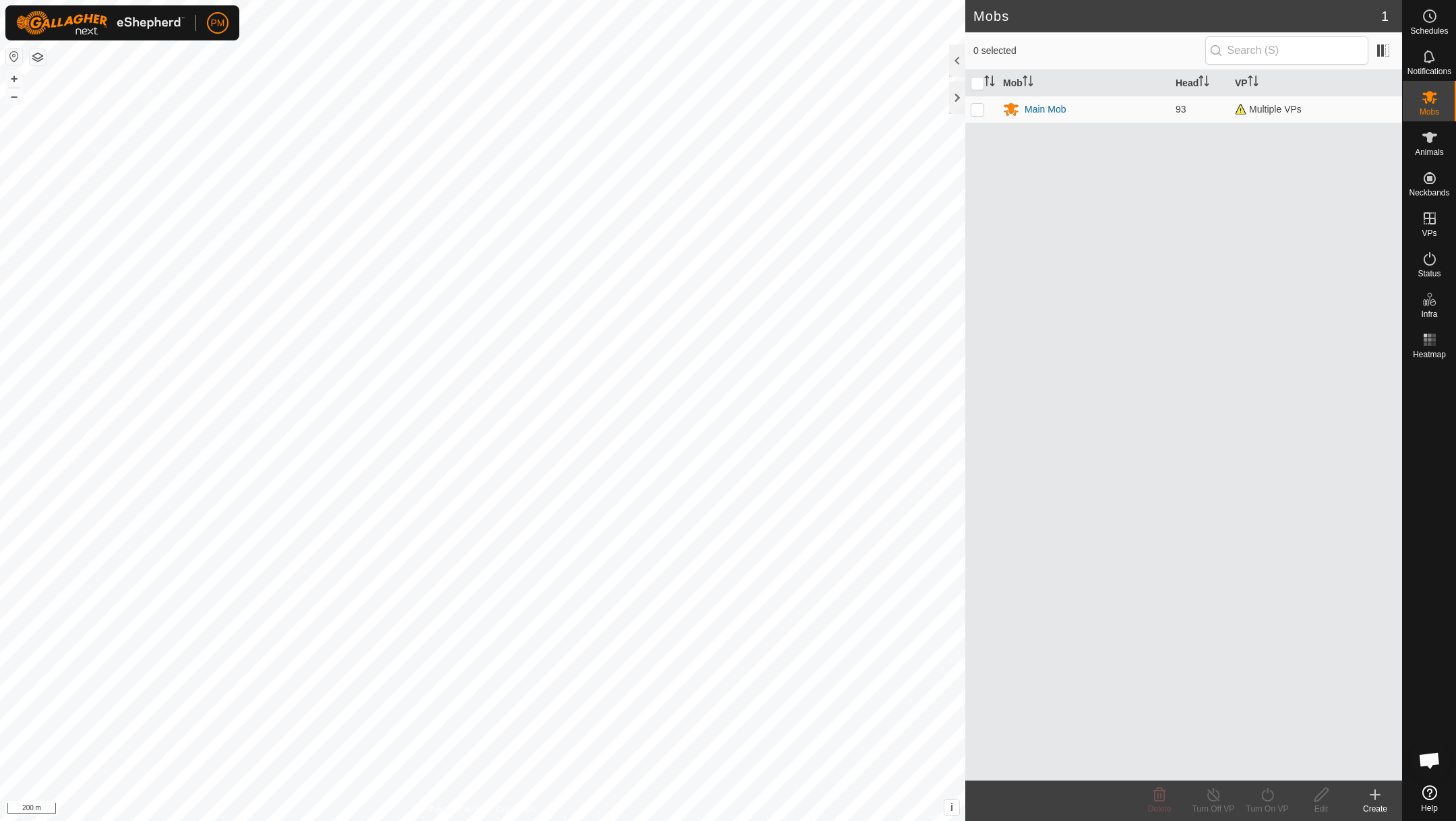
scroll to position [579, 0]
click at [11, 80] on button "+" at bounding box center [14, 79] width 16 height 16
